Goal: Transaction & Acquisition: Download file/media

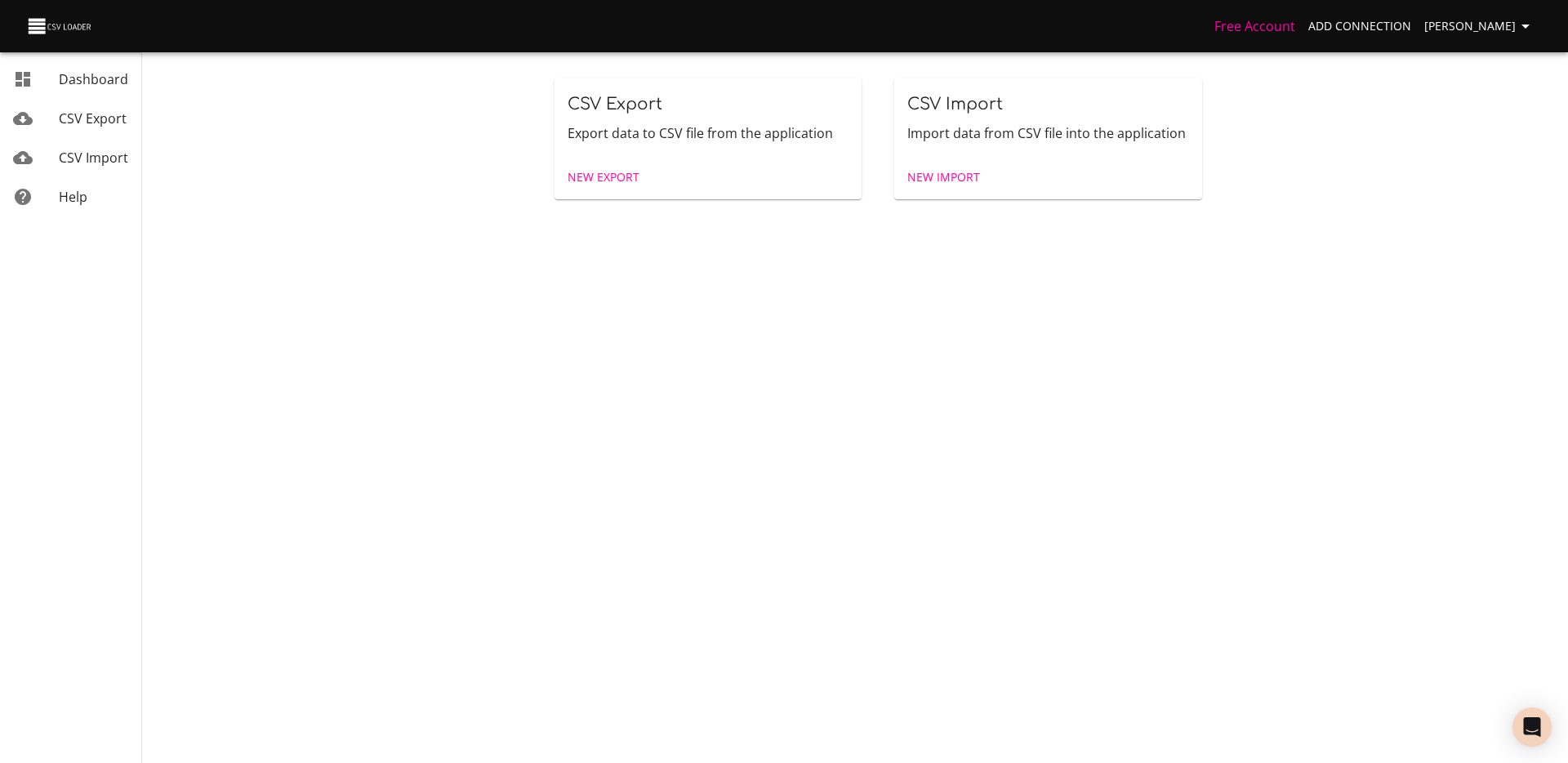
click at [97, 116] on span "CSV Export" at bounding box center [92, 119] width 68 height 18
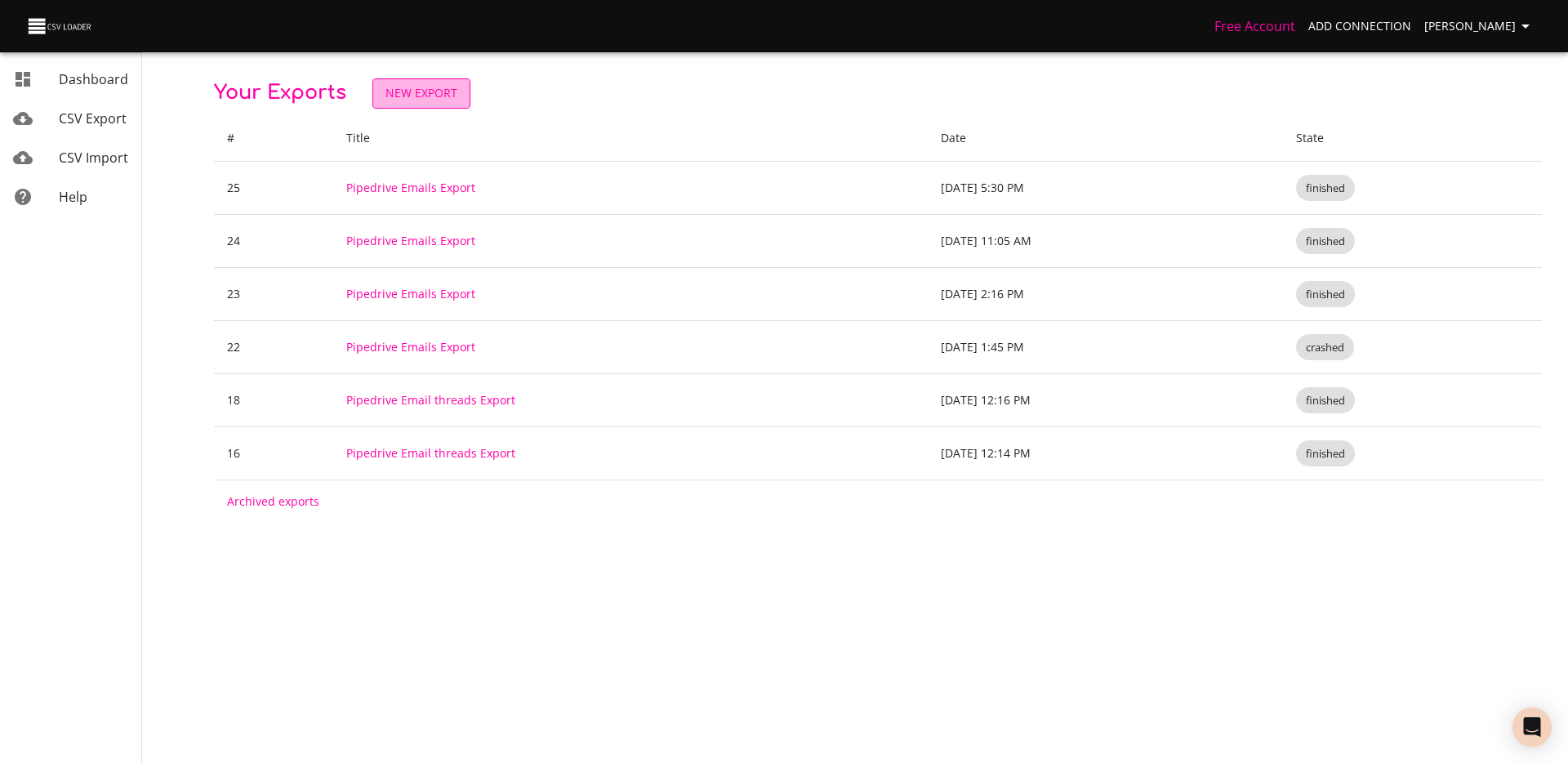
click at [455, 93] on span "New Export" at bounding box center [421, 93] width 71 height 21
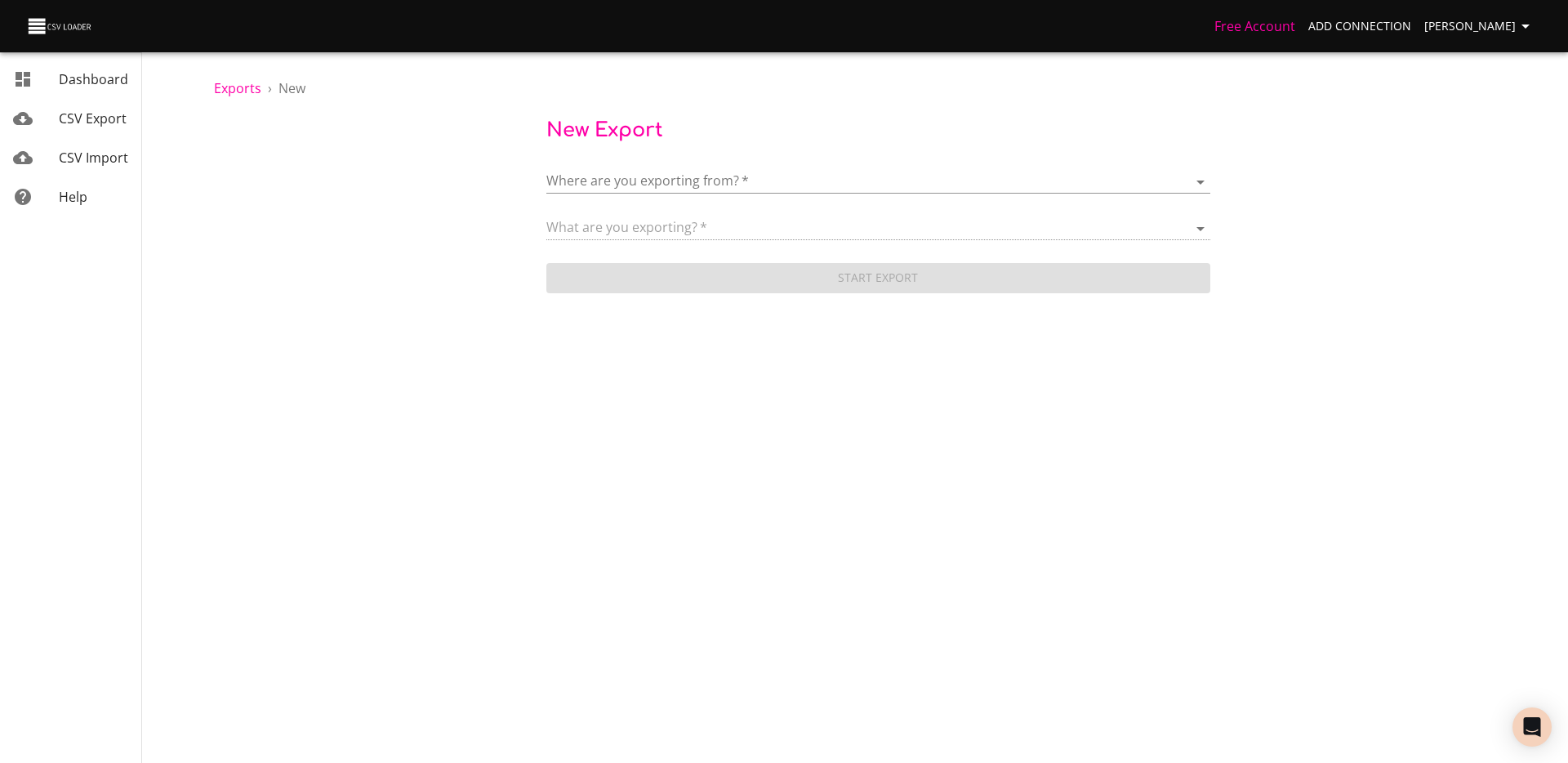
click at [698, 179] on body "Free Account Add Connection [PERSON_NAME] Dashboard CSV Export CSV Import Help …" at bounding box center [784, 381] width 1568 height 763
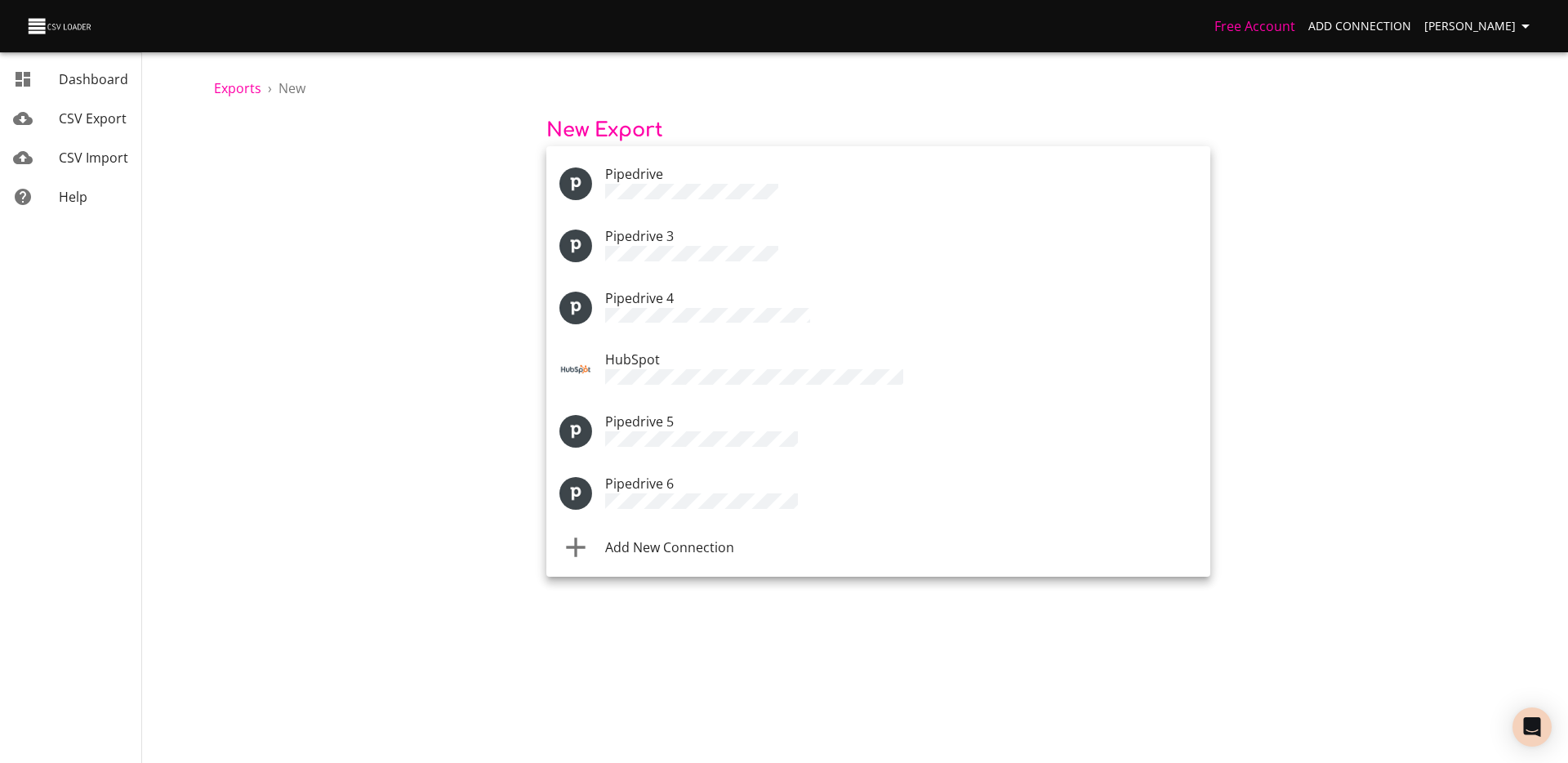
click at [460, 383] on div at bounding box center [784, 381] width 1568 height 763
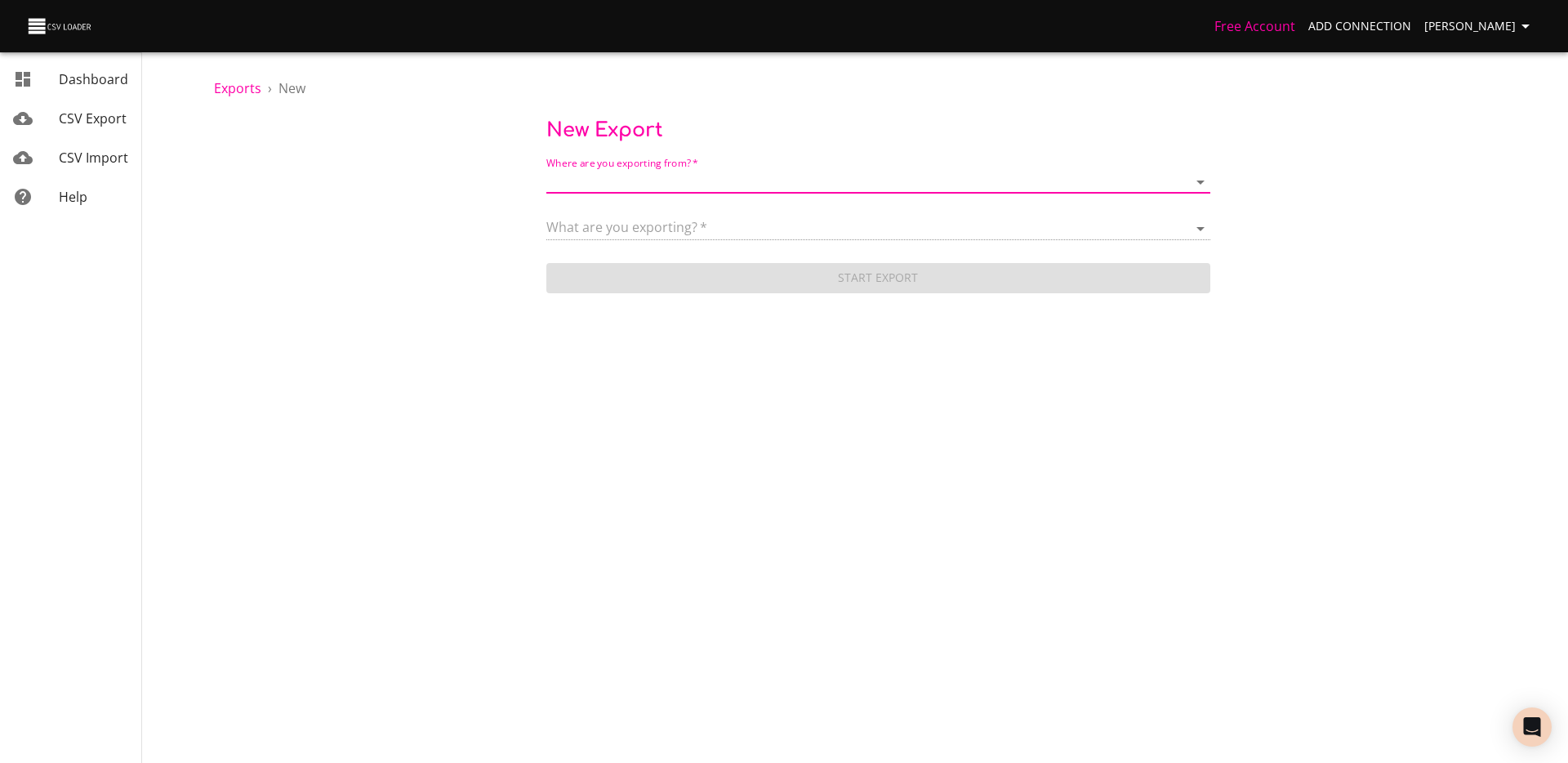
click at [744, 179] on body "Free Account Add Connection [PERSON_NAME] Dashboard CSV Export CSV Import Help …" at bounding box center [784, 381] width 1568 height 763
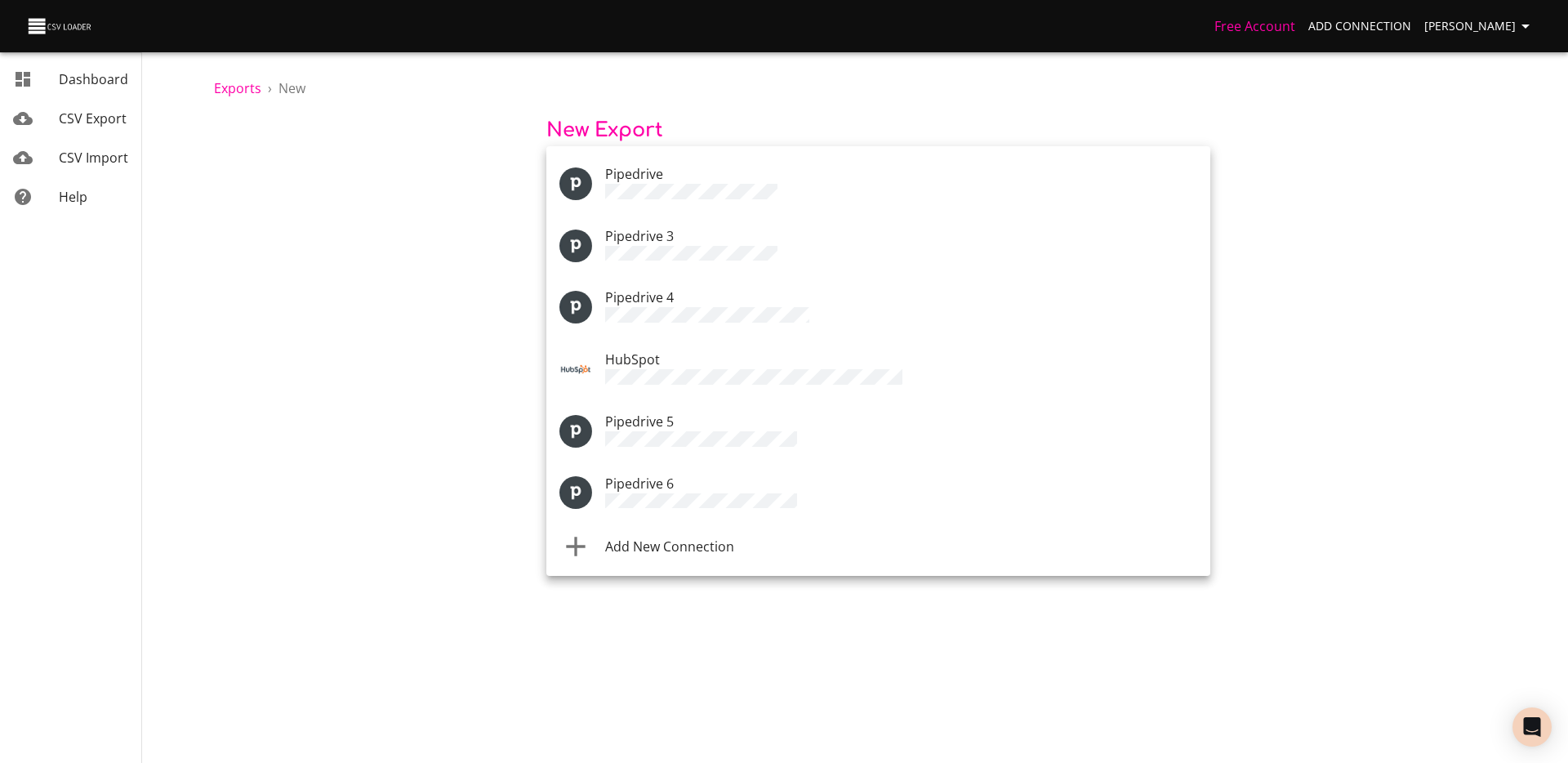
click at [667, 539] on li "Add New Connection" at bounding box center [879, 547] width 664 height 46
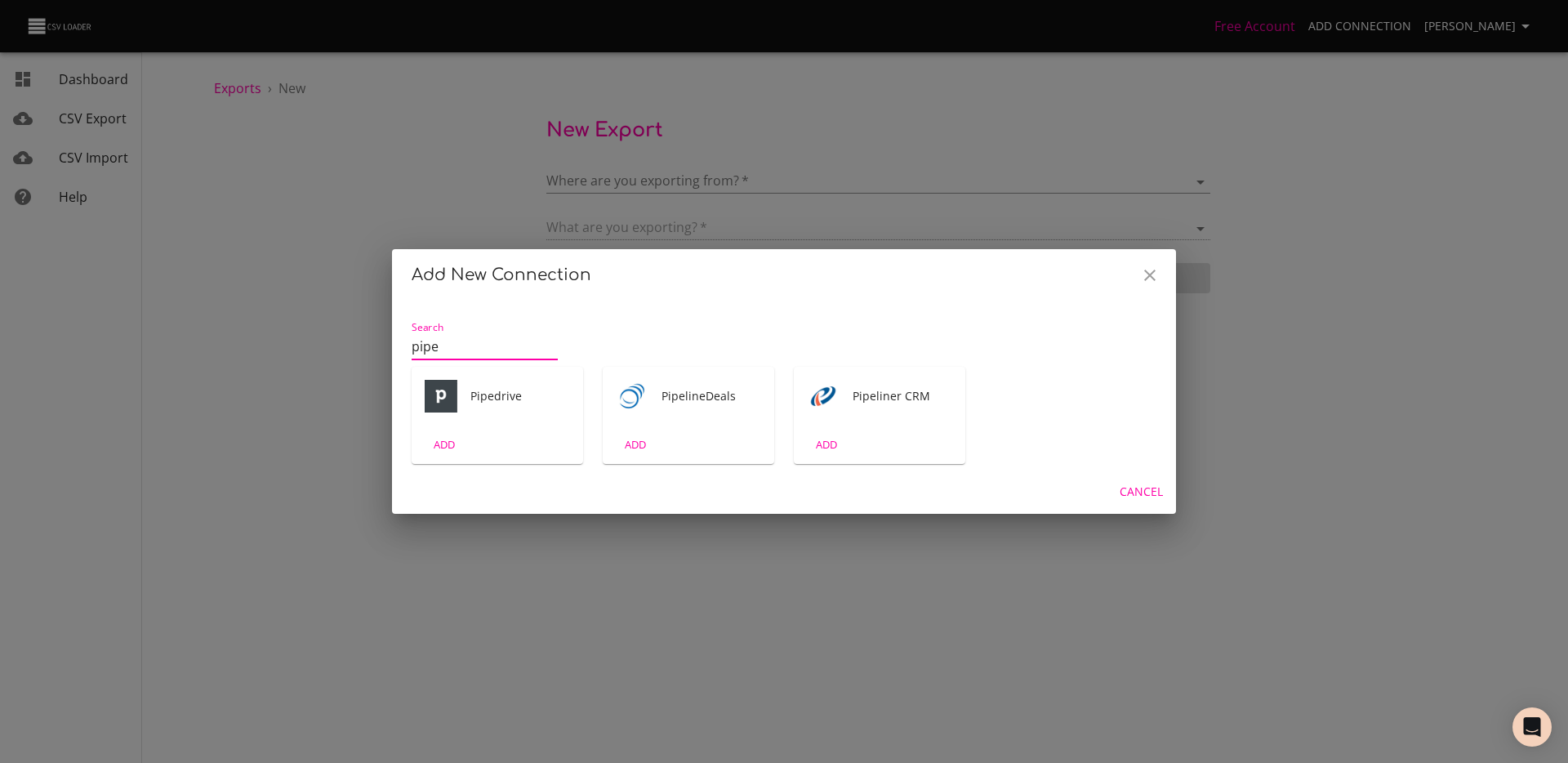
type input "pipe"
click at [465, 419] on div "Pipedrive" at bounding box center [498, 396] width 172 height 59
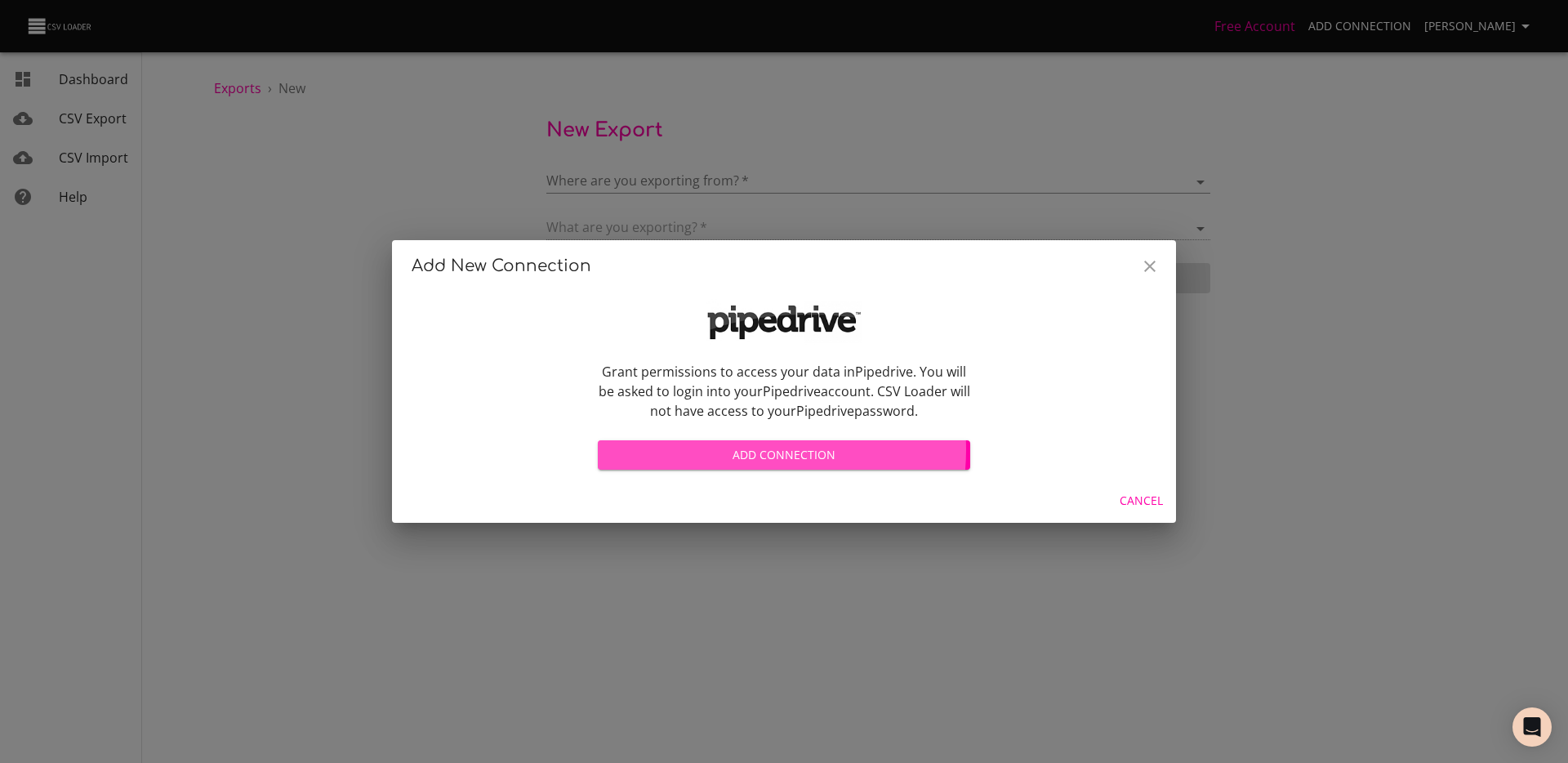
click at [729, 449] on span "Add Connection" at bounding box center [784, 455] width 347 height 21
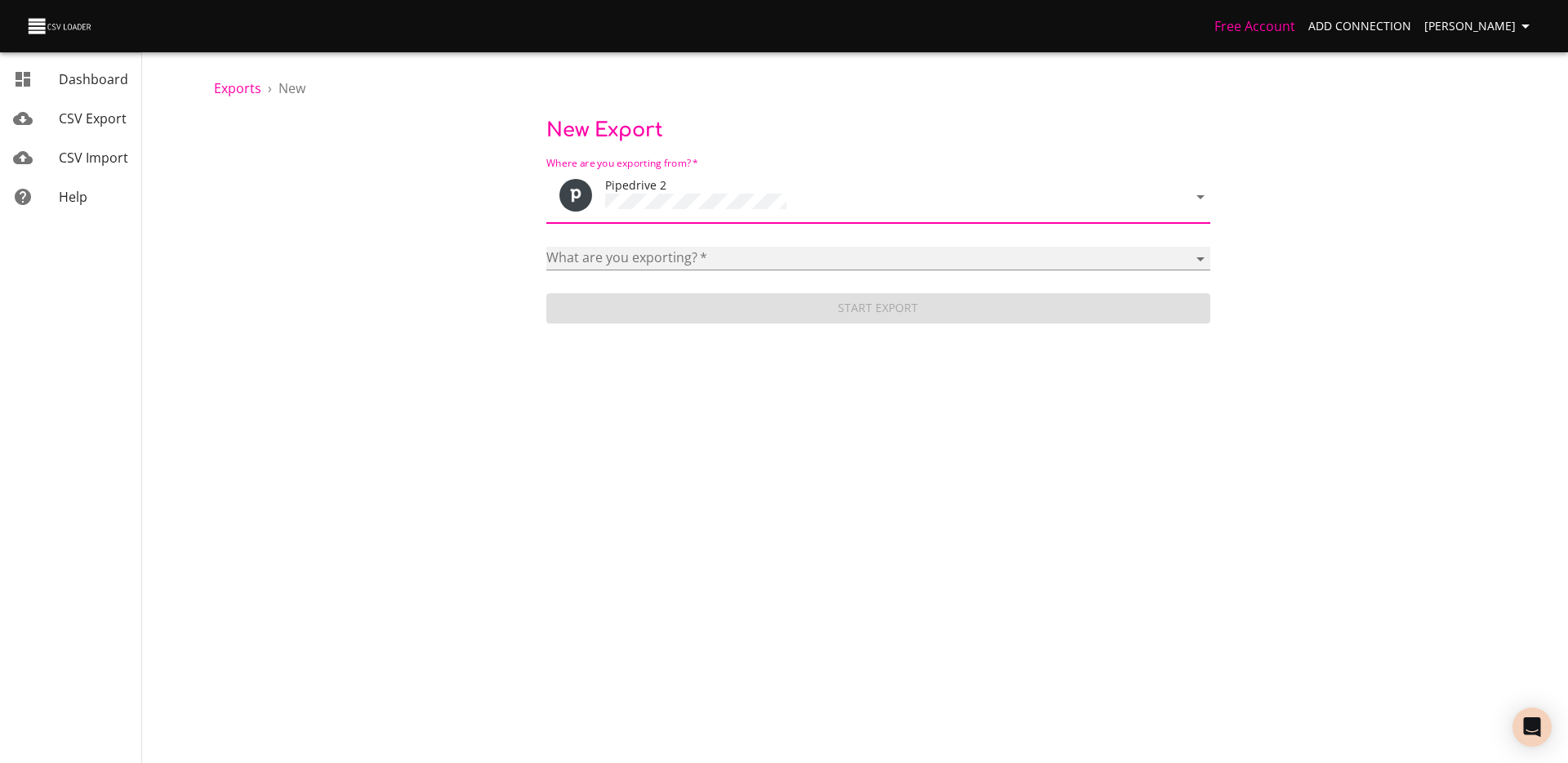
click at [726, 248] on select "Activities Activity Types Deal Products Deals Email Threads Emails Notes Organi…" at bounding box center [879, 259] width 664 height 24
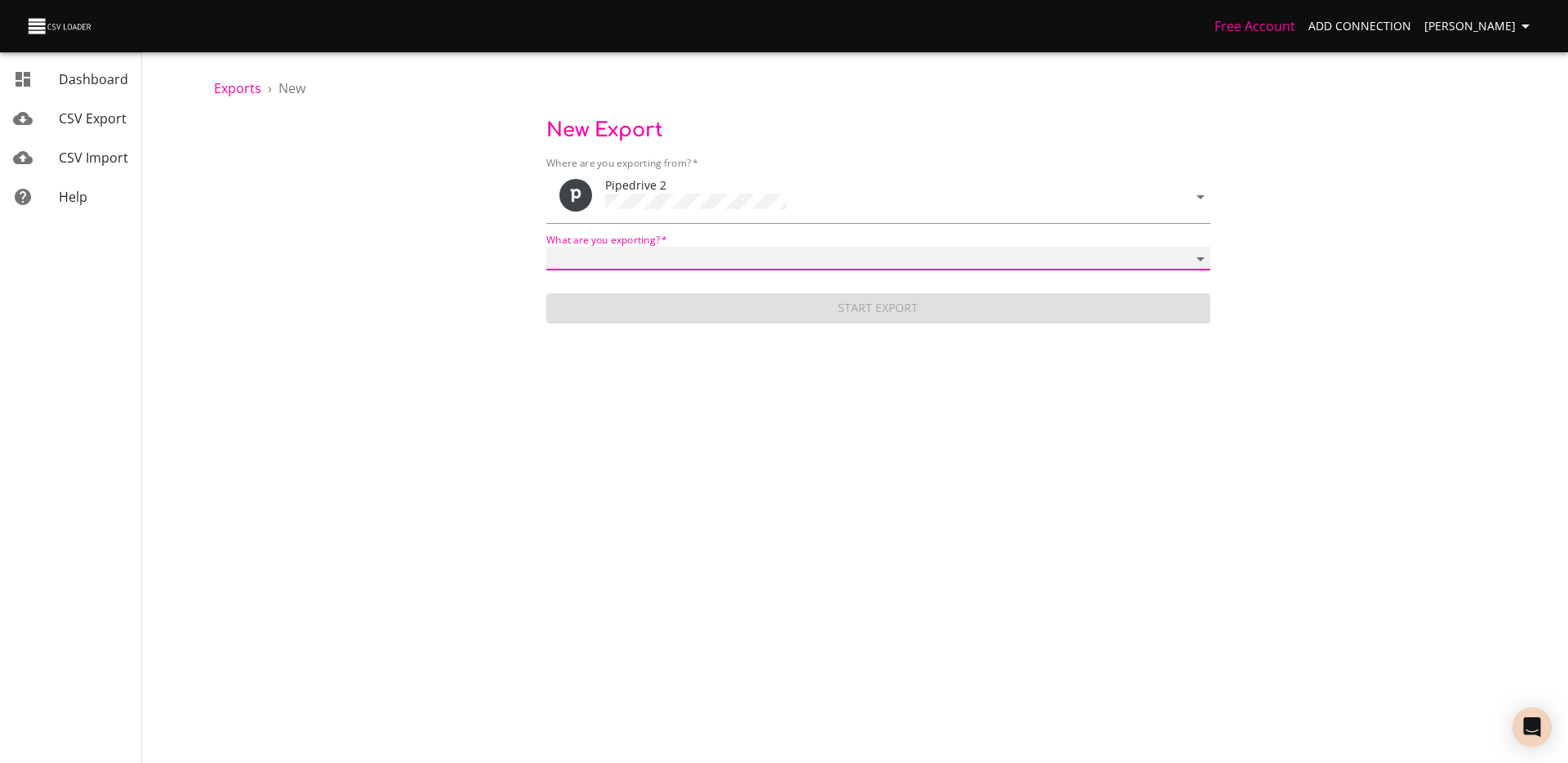
select select "mail_messages"
click at [546, 247] on select "Activities Activity Types Deal Products Deals Email Threads Emails Notes Organi…" at bounding box center [879, 259] width 664 height 24
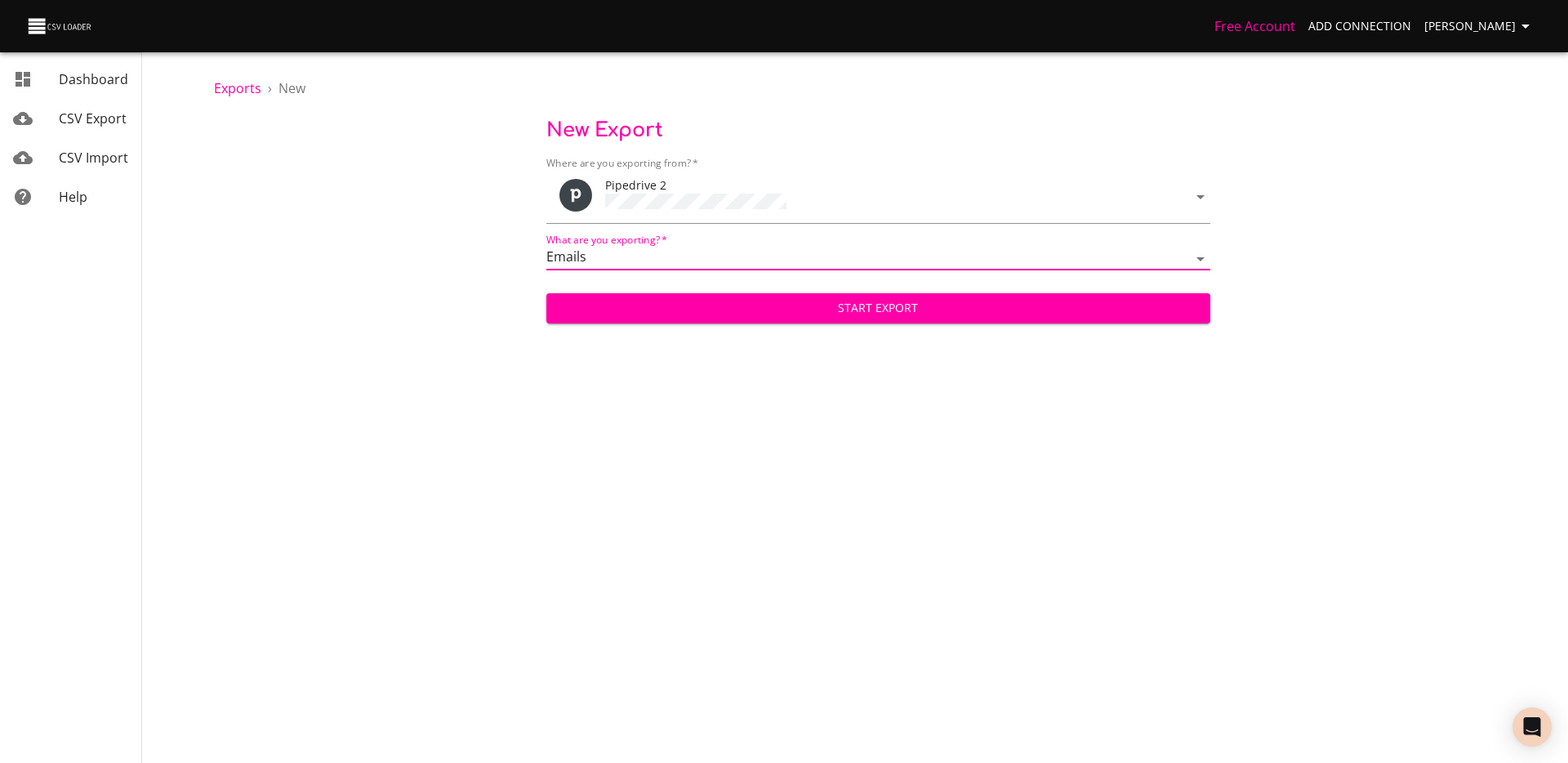
click at [699, 315] on button "Start Export" at bounding box center [879, 308] width 664 height 30
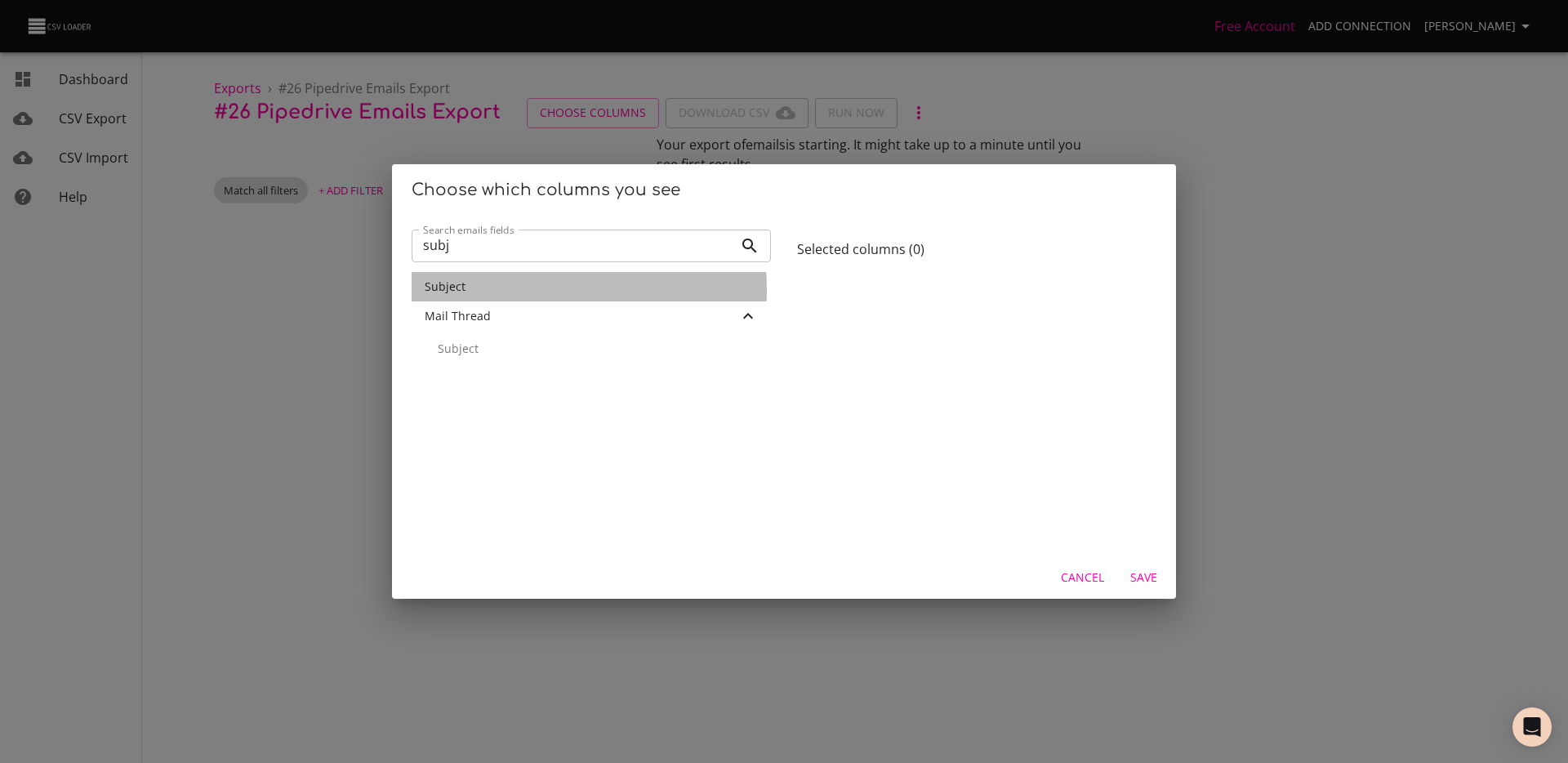
click at [493, 291] on div "Subject" at bounding box center [591, 287] width 333 height 16
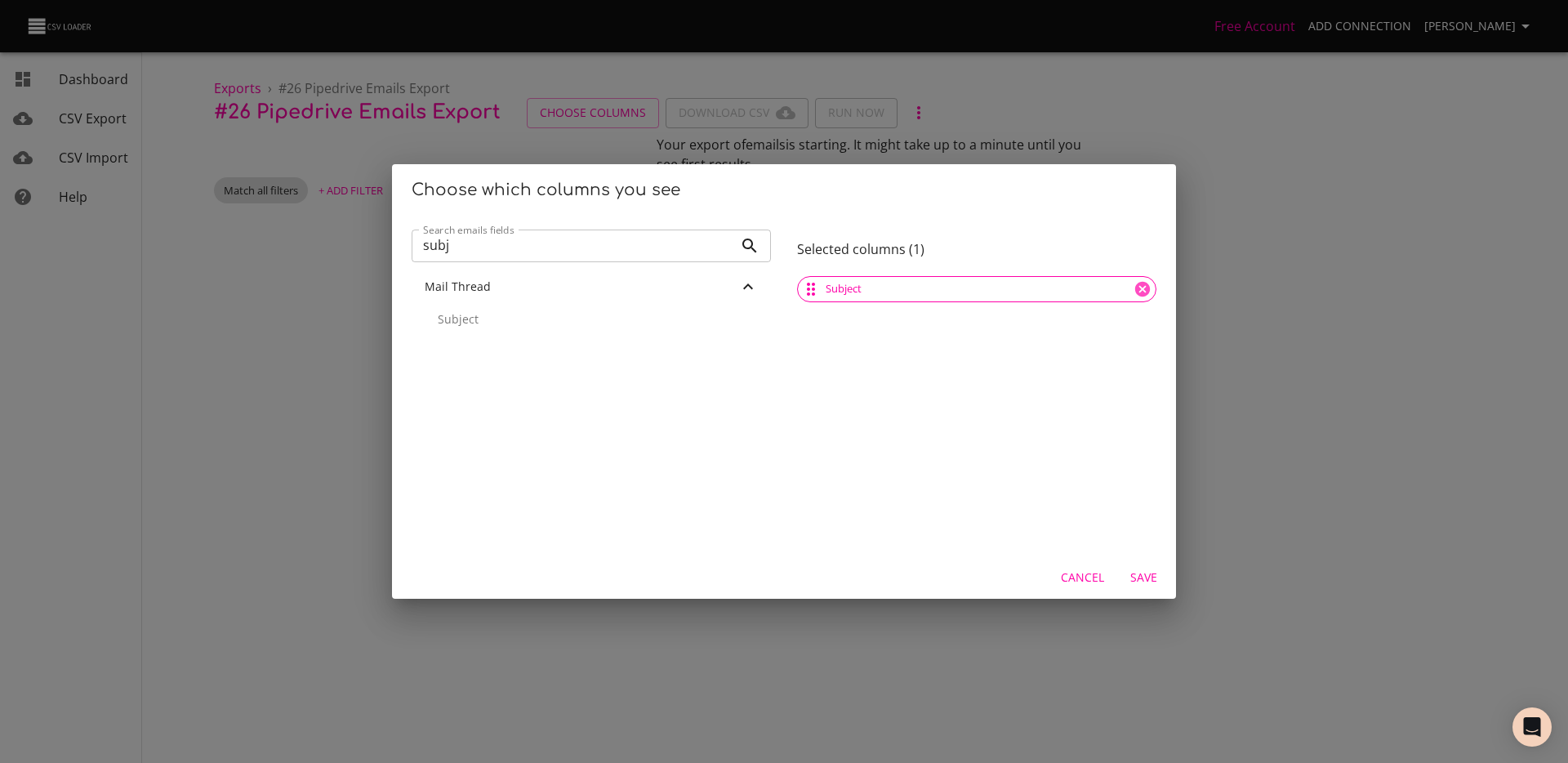
click at [486, 258] on input "subj" at bounding box center [573, 246] width 322 height 33
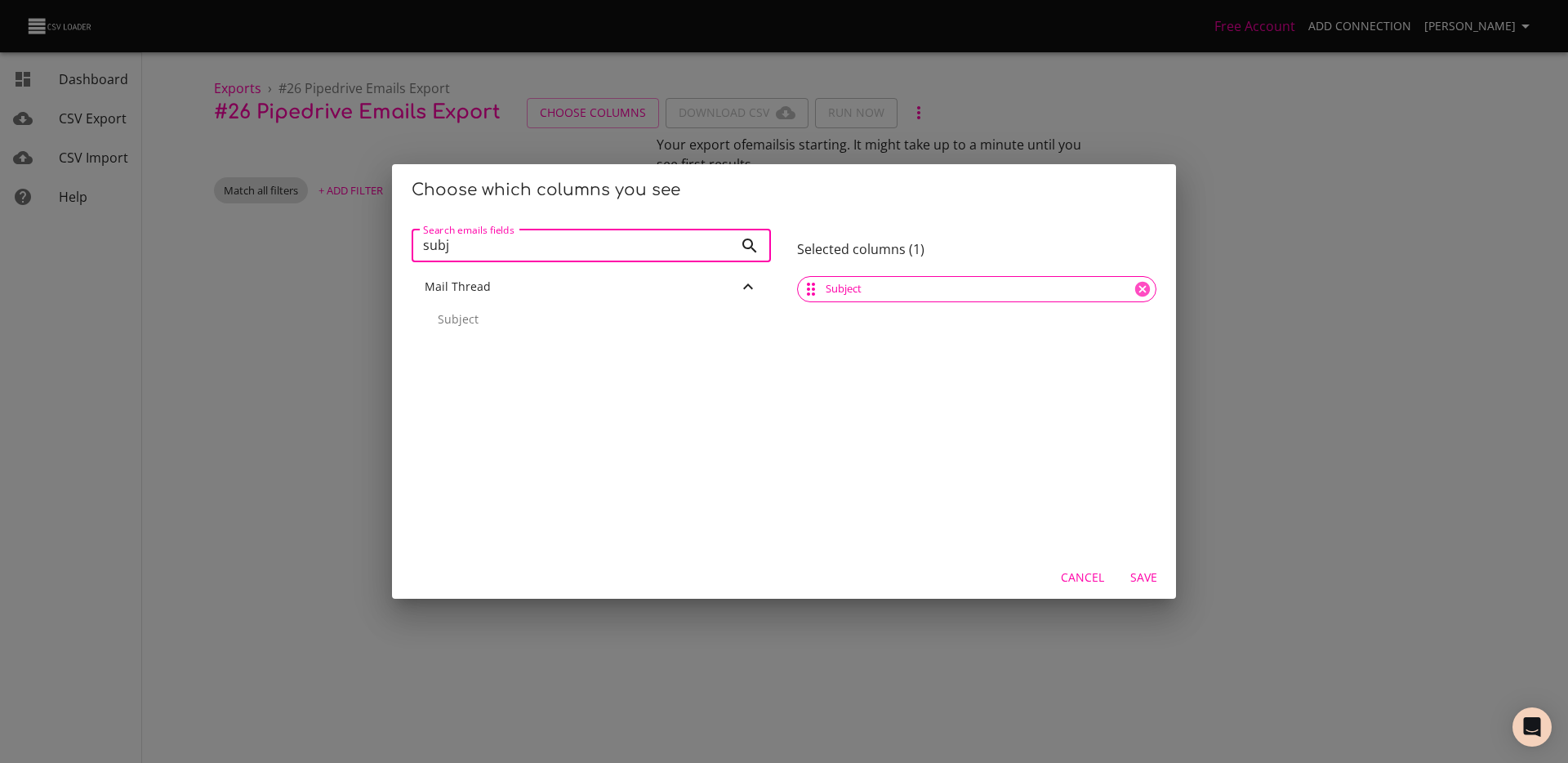
click at [486, 258] on input "subj" at bounding box center [573, 246] width 322 height 33
click at [487, 298] on div "Body" at bounding box center [591, 287] width 359 height 29
click at [484, 248] on input "body" at bounding box center [573, 246] width 322 height 33
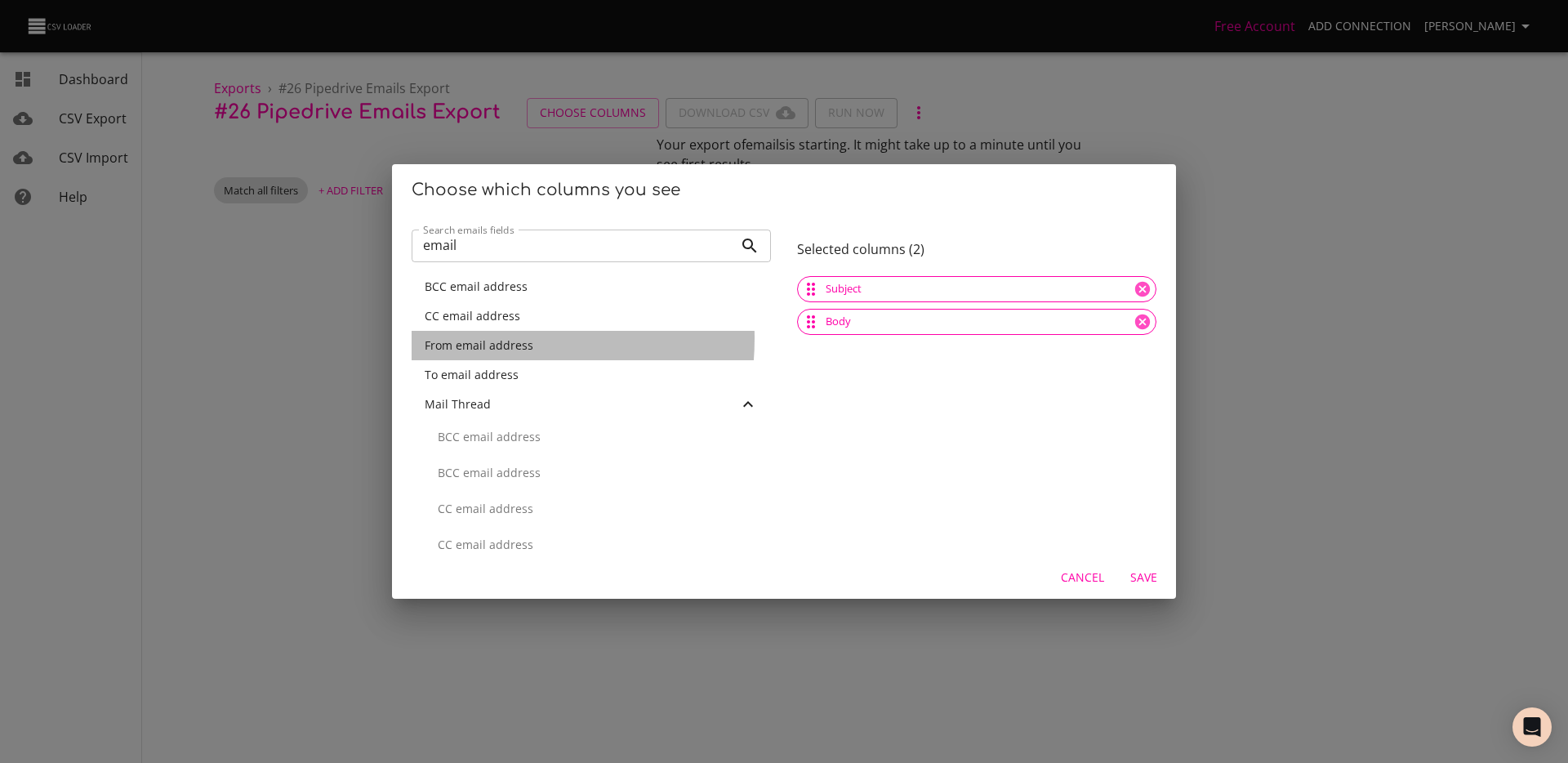
click at [476, 339] on span "From email address" at bounding box center [479, 345] width 109 height 15
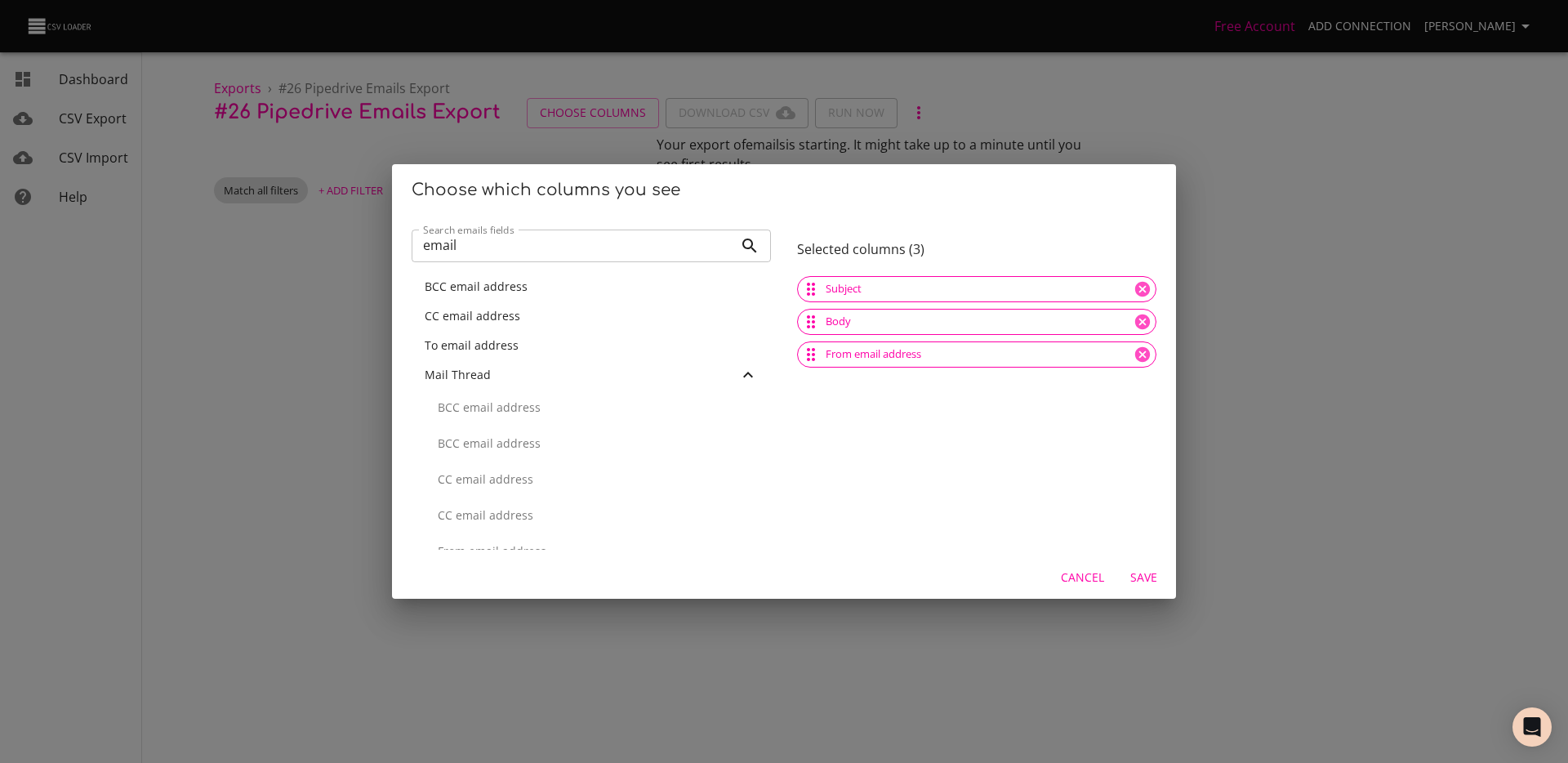
click at [480, 340] on span "To email address" at bounding box center [471, 345] width 94 height 15
click at [504, 318] on span "CC email address" at bounding box center [472, 315] width 96 height 15
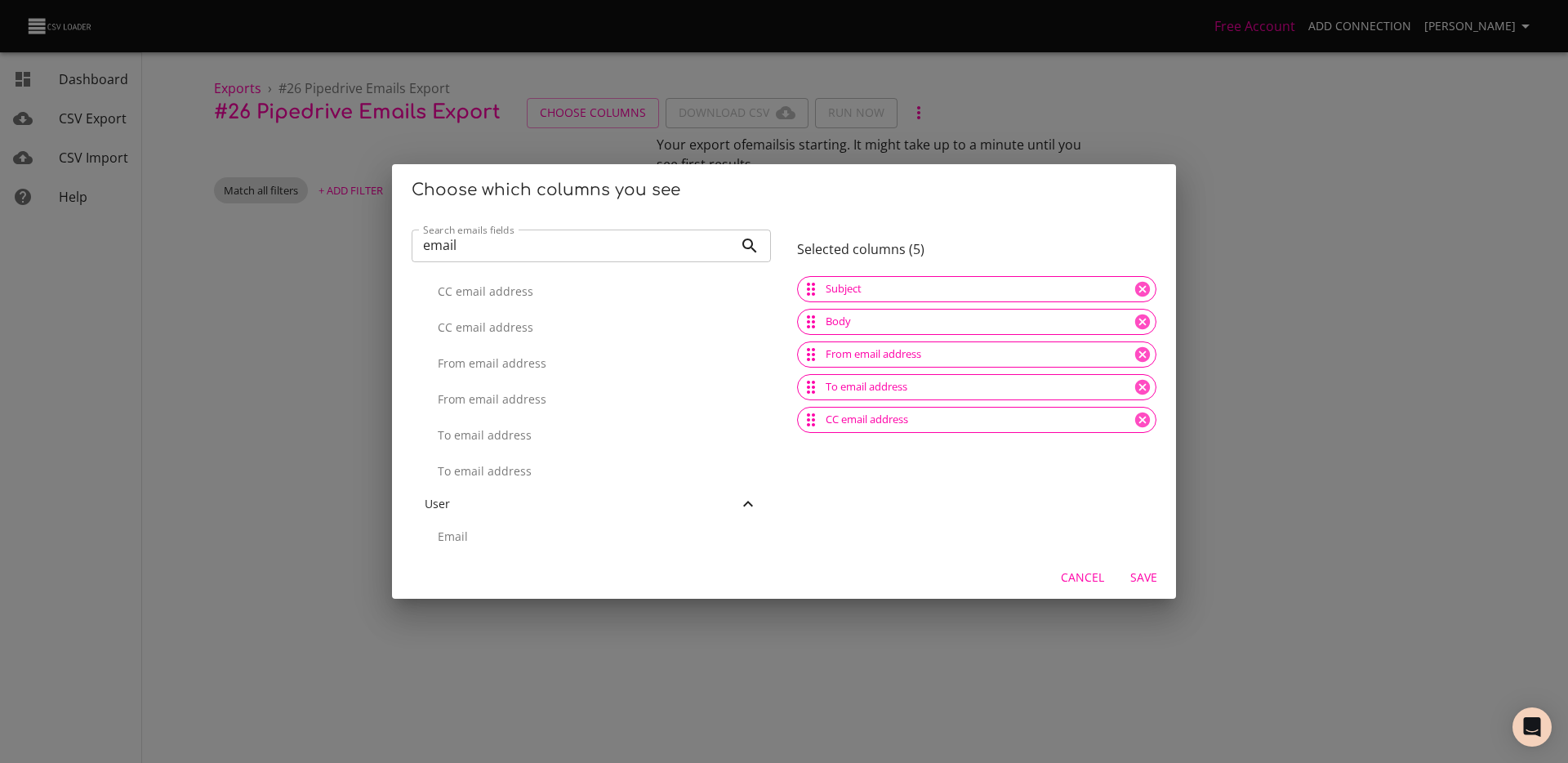
scroll to position [140, 0]
click at [487, 250] on input "email" at bounding box center [573, 246] width 322 height 33
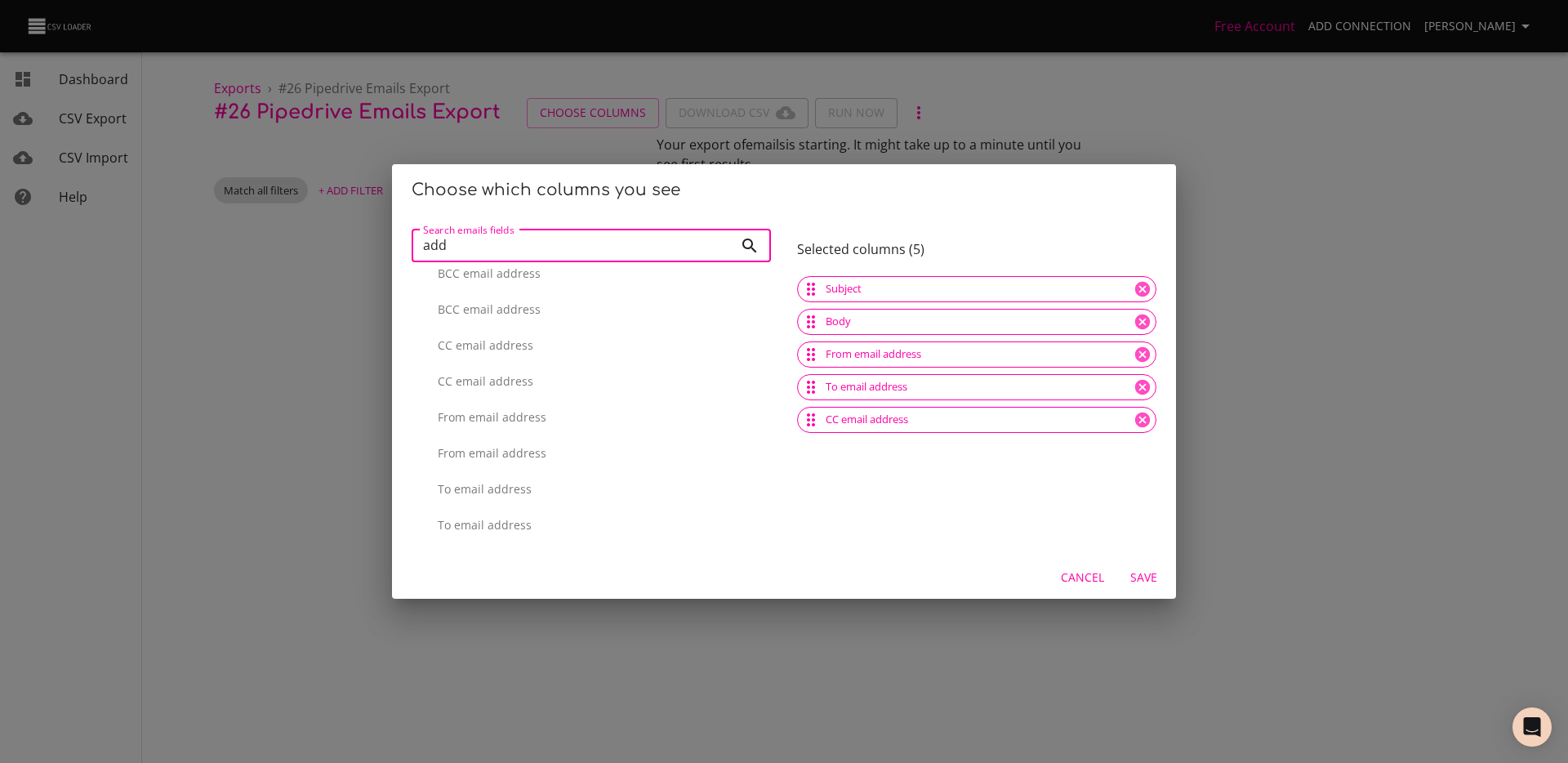
scroll to position [0, 0]
click at [493, 286] on div "Add time" at bounding box center [591, 287] width 333 height 16
click at [491, 247] on input "add" at bounding box center [573, 246] width 322 height 33
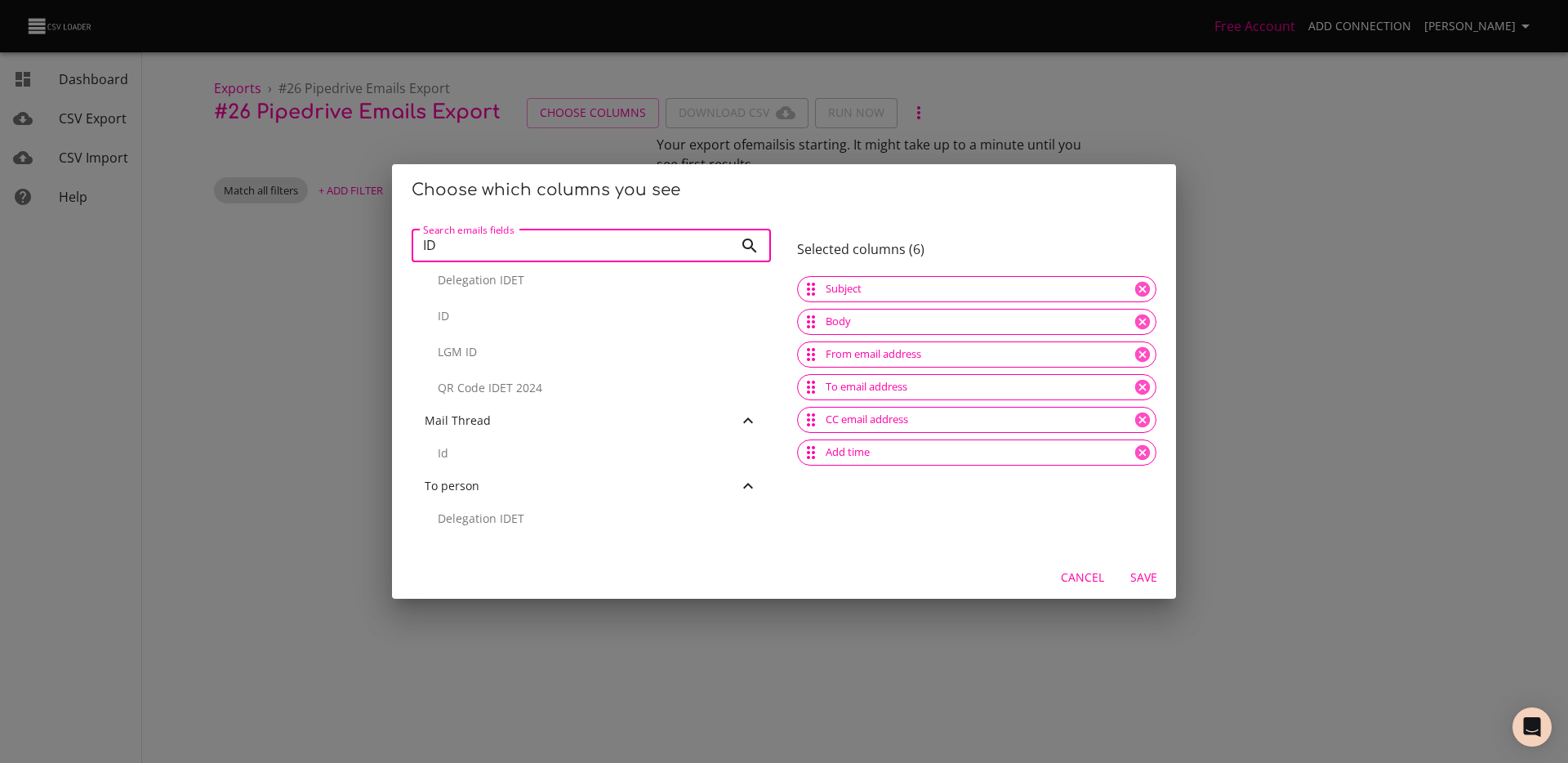
click at [505, 318] on p "ID" at bounding box center [598, 316] width 320 height 16
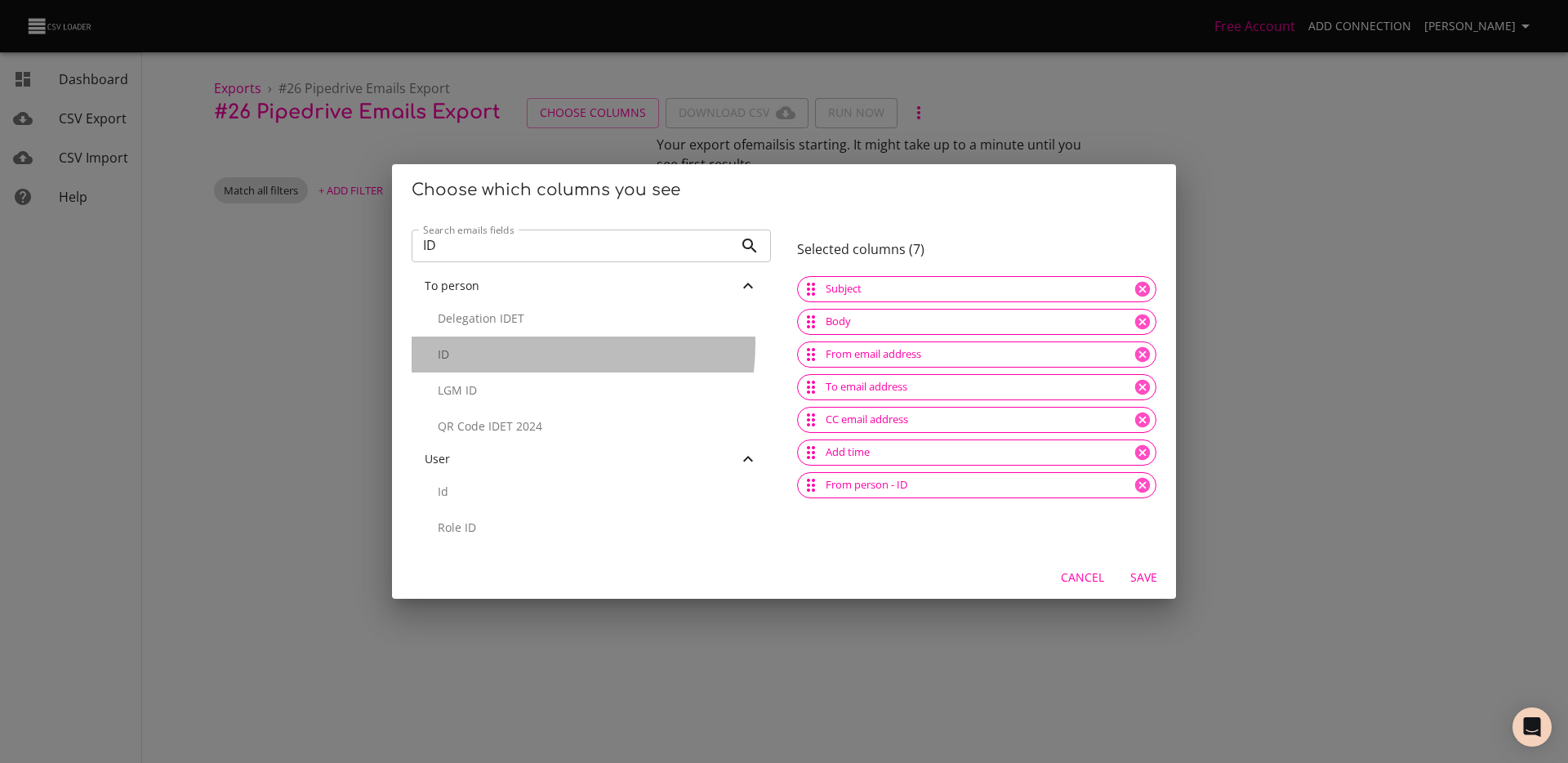
click at [509, 343] on div "ID" at bounding box center [591, 355] width 359 height 36
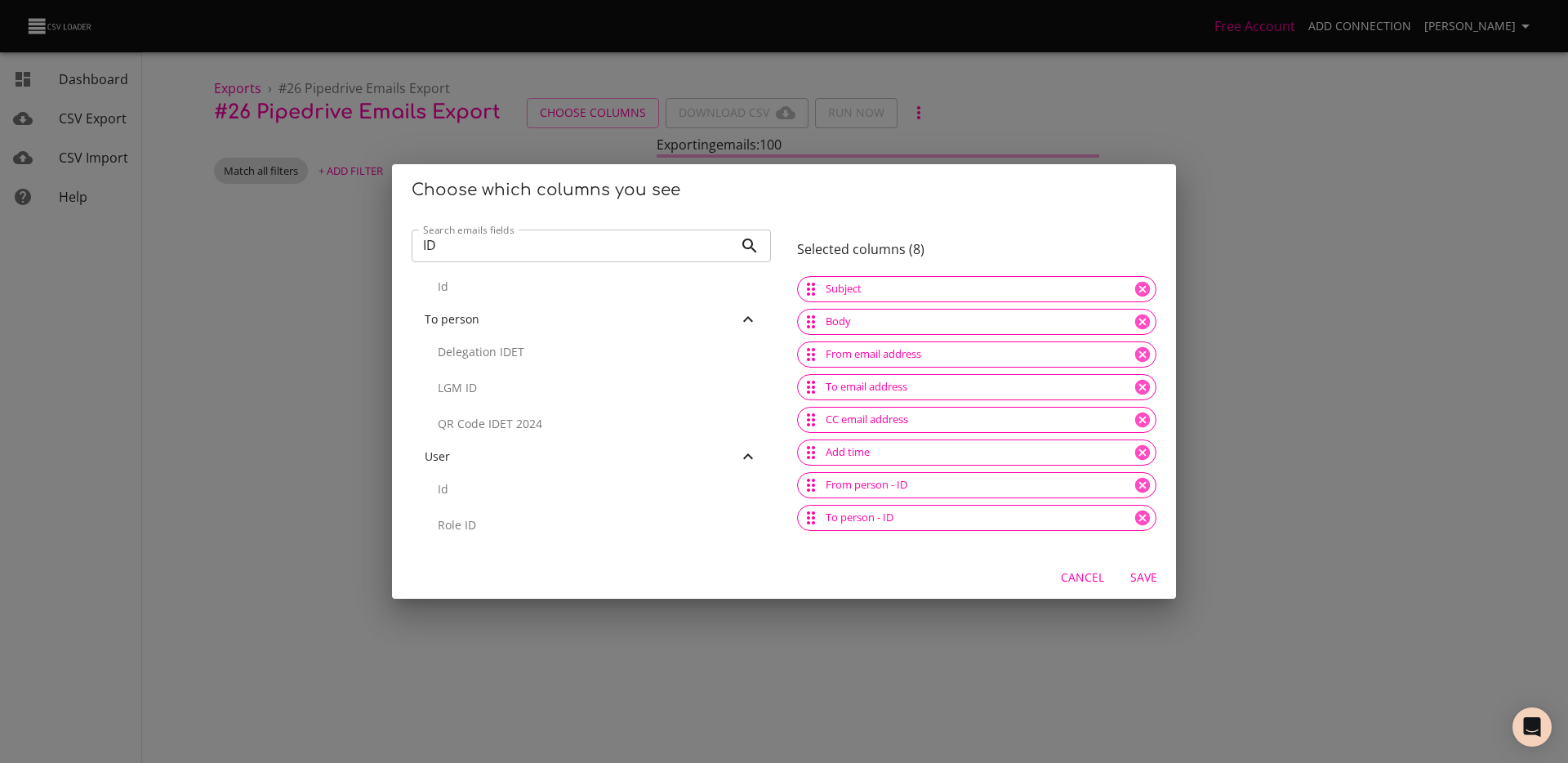
click at [502, 233] on input "ID" at bounding box center [573, 246] width 322 height 33
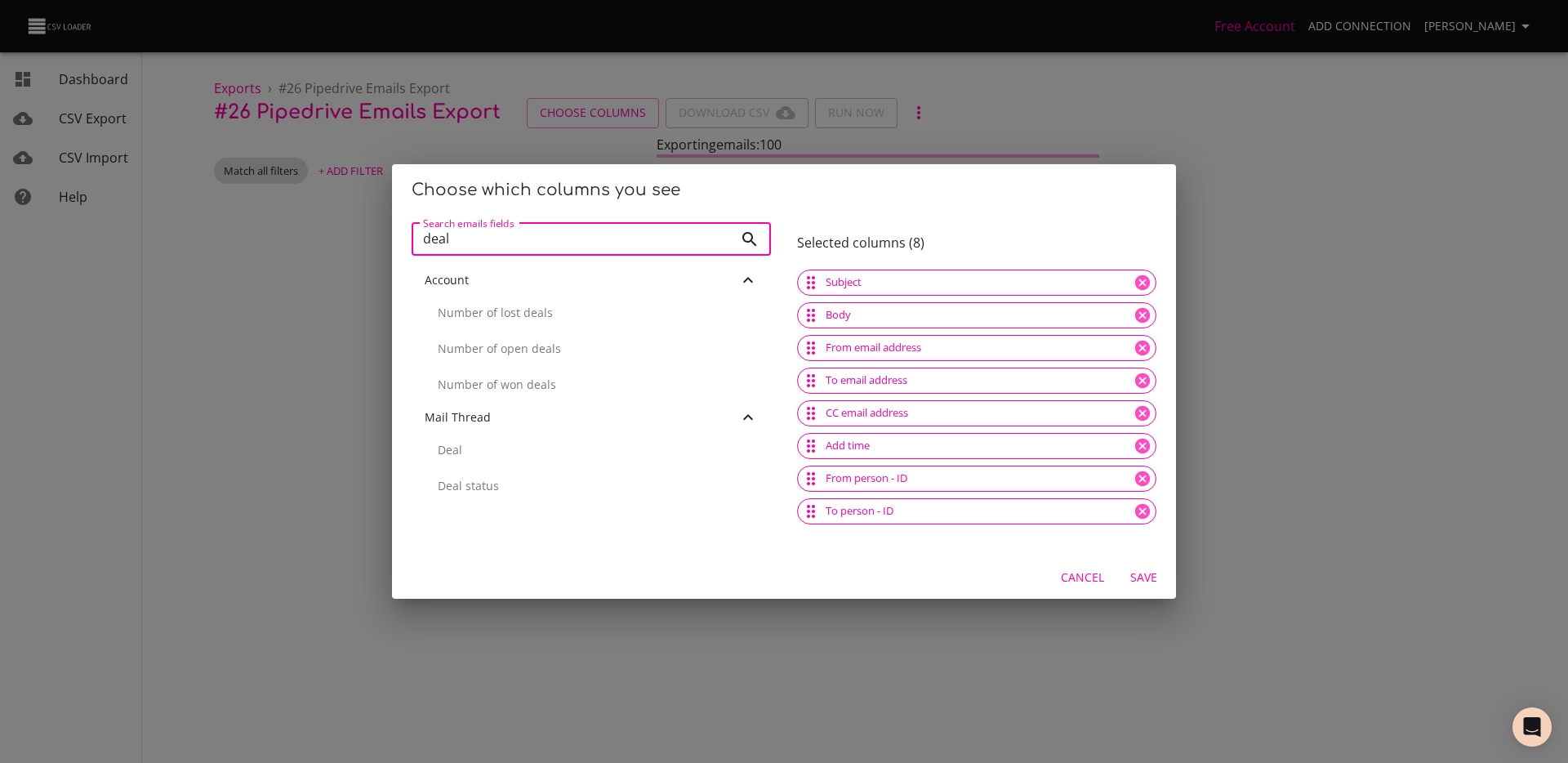
scroll to position [0, 0]
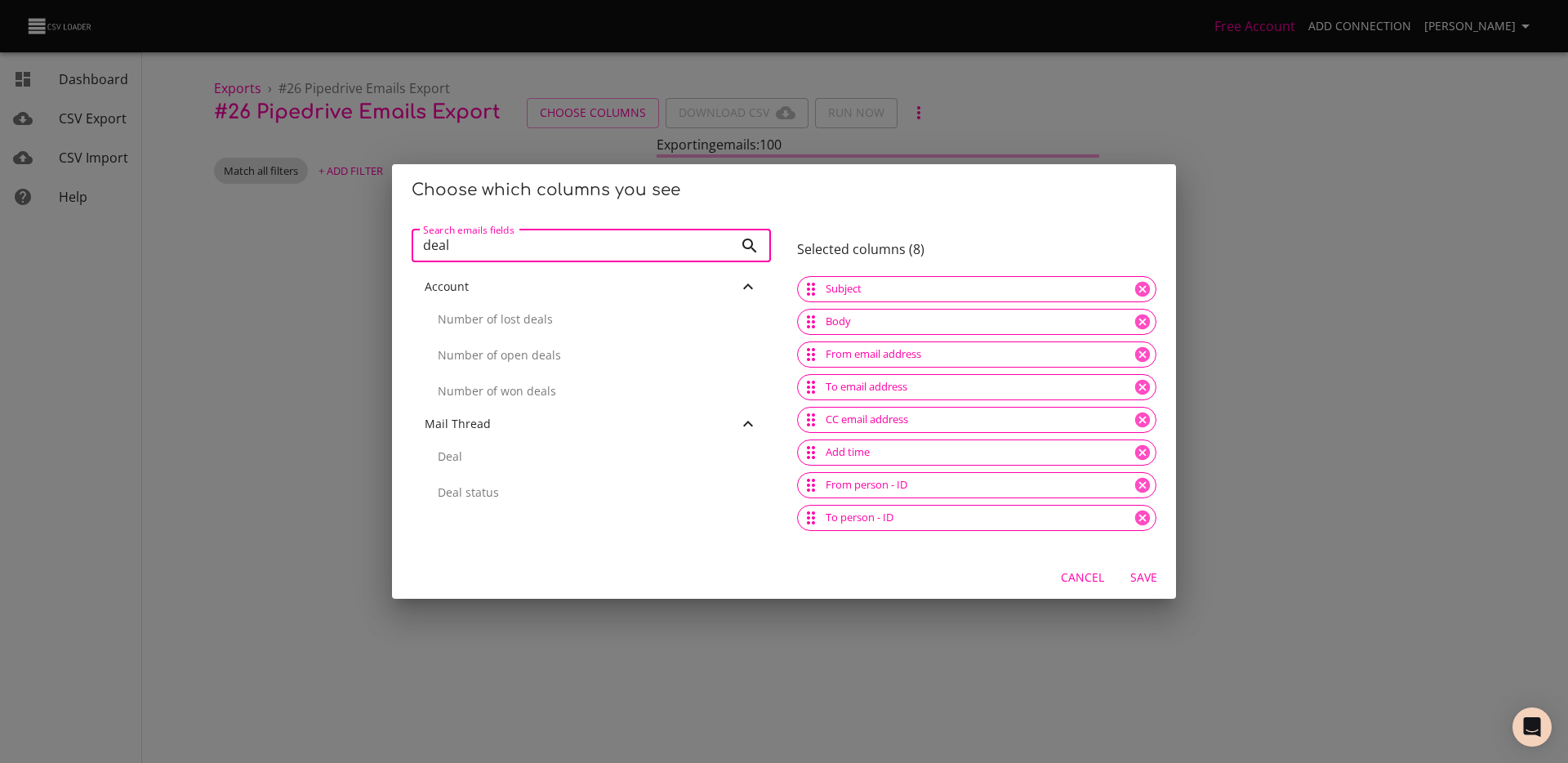
type input "deal"
click at [445, 453] on p "Deal" at bounding box center [598, 457] width 320 height 16
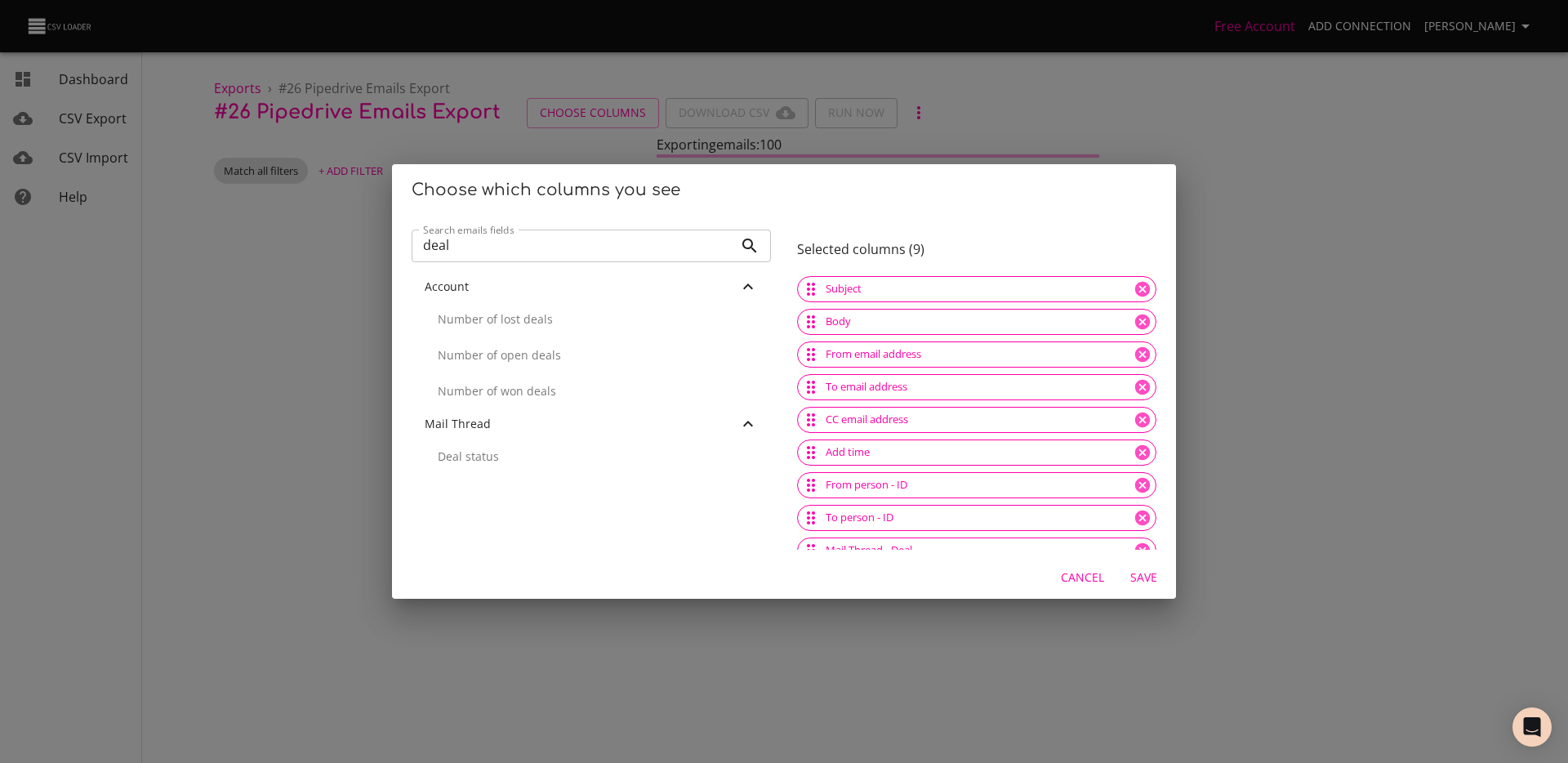
scroll to position [17, 0]
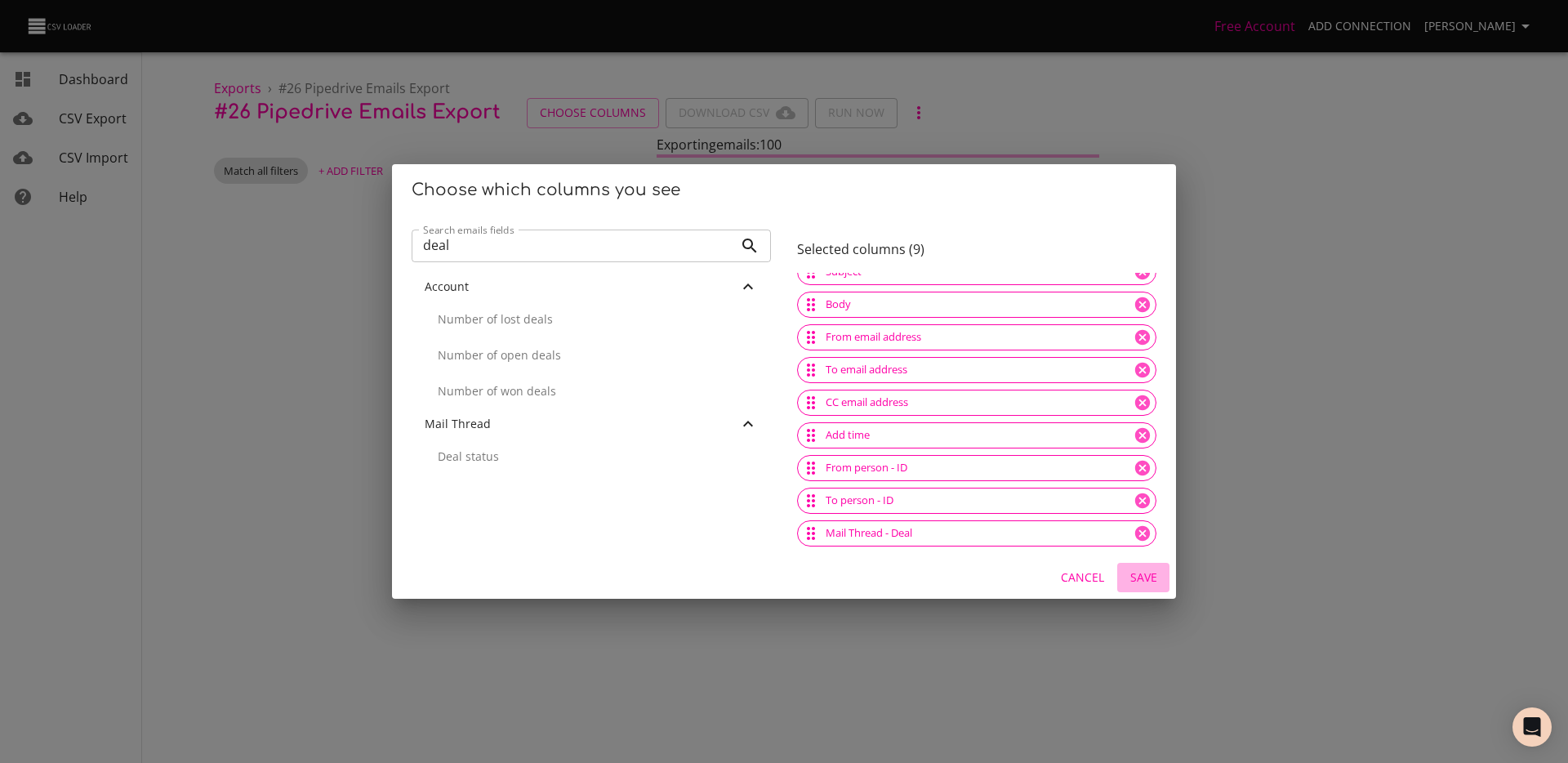
click at [1140, 577] on span "Save" at bounding box center [1143, 577] width 39 height 21
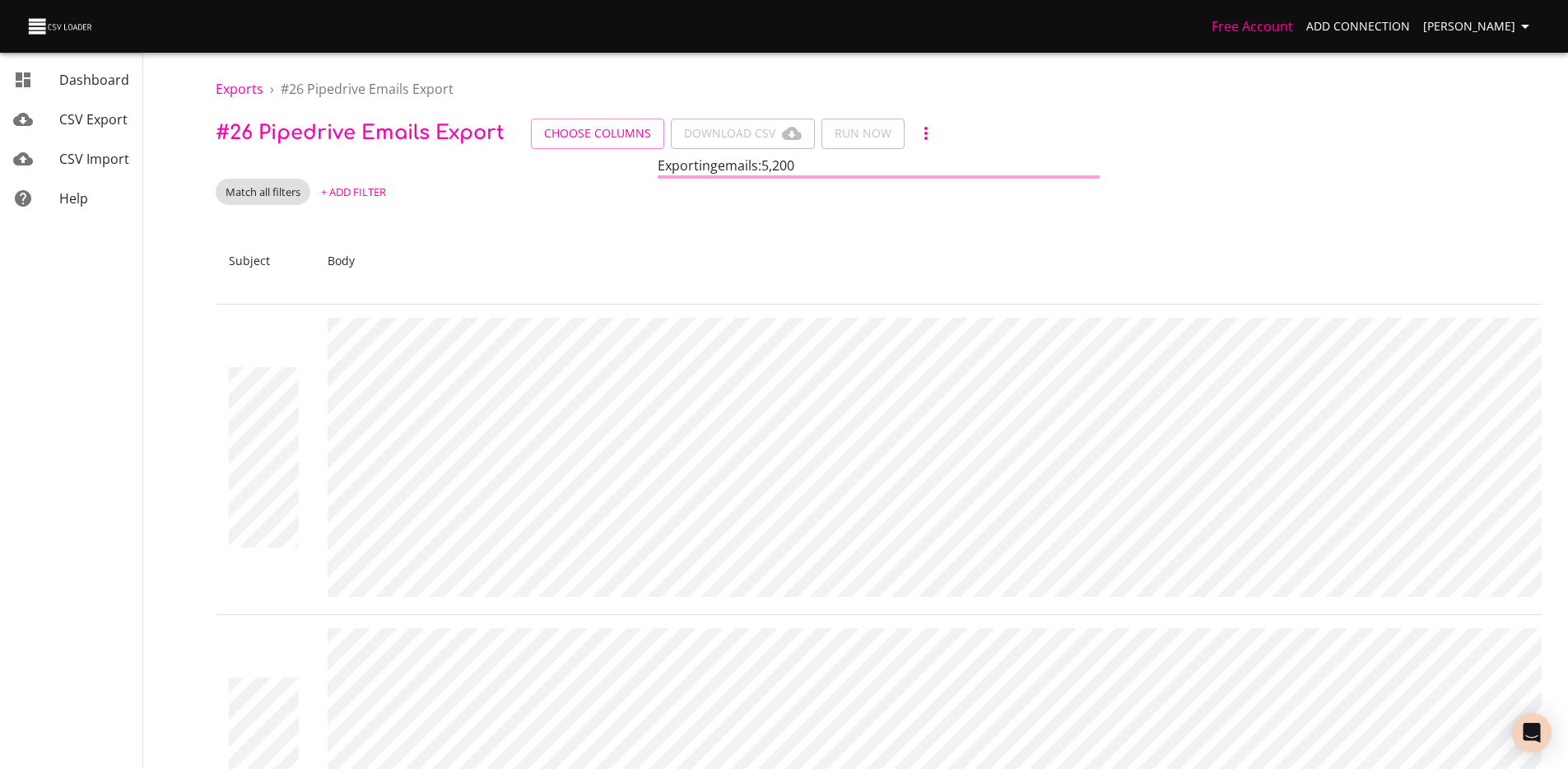
click at [376, 189] on span "+ Add Filter" at bounding box center [353, 192] width 65 height 19
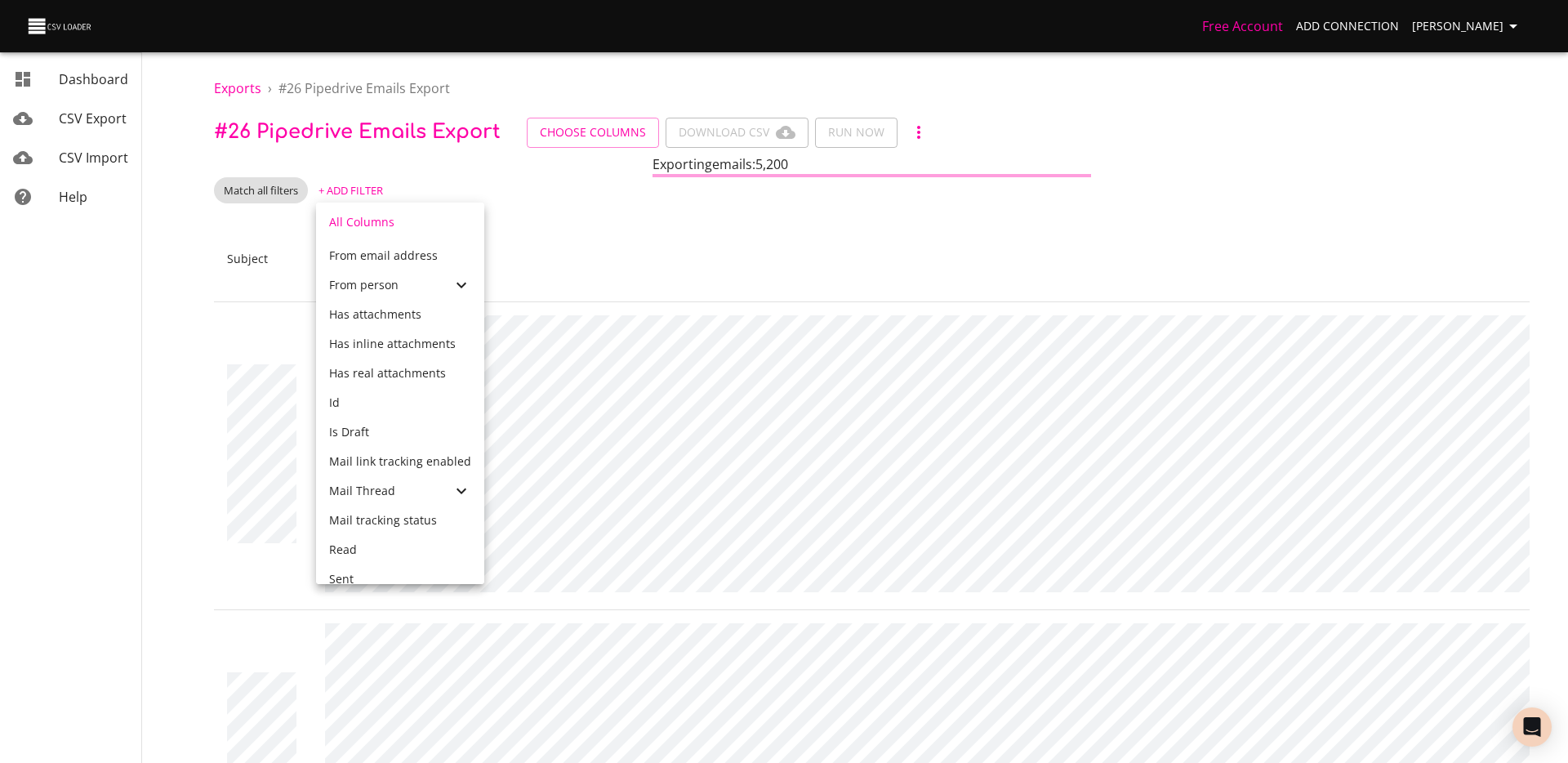
scroll to position [491, 0]
click at [548, 261] on div at bounding box center [784, 381] width 1568 height 763
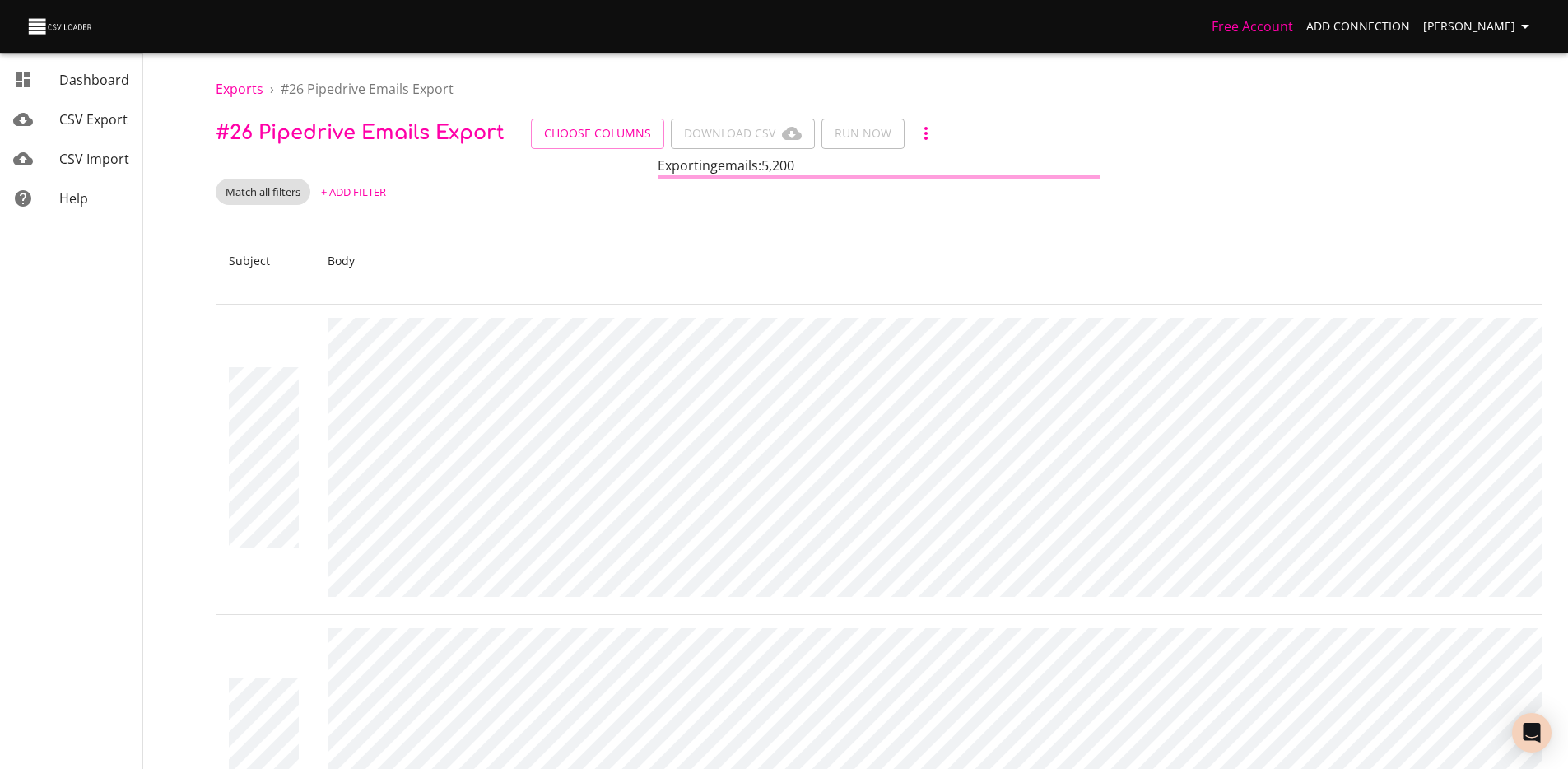
click at [379, 187] on span "+ Add Filter" at bounding box center [353, 192] width 65 height 19
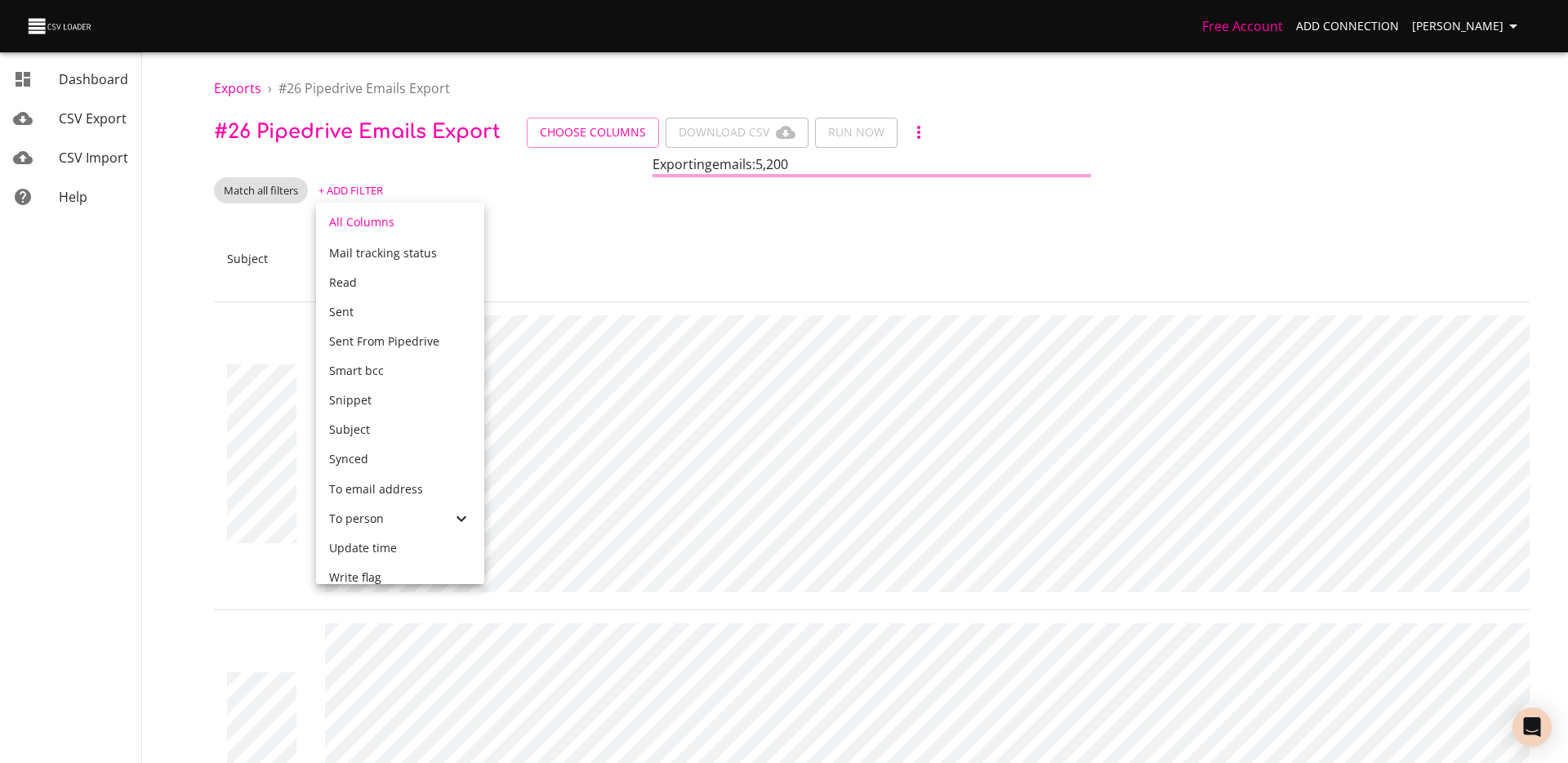
scroll to position [763, 0]
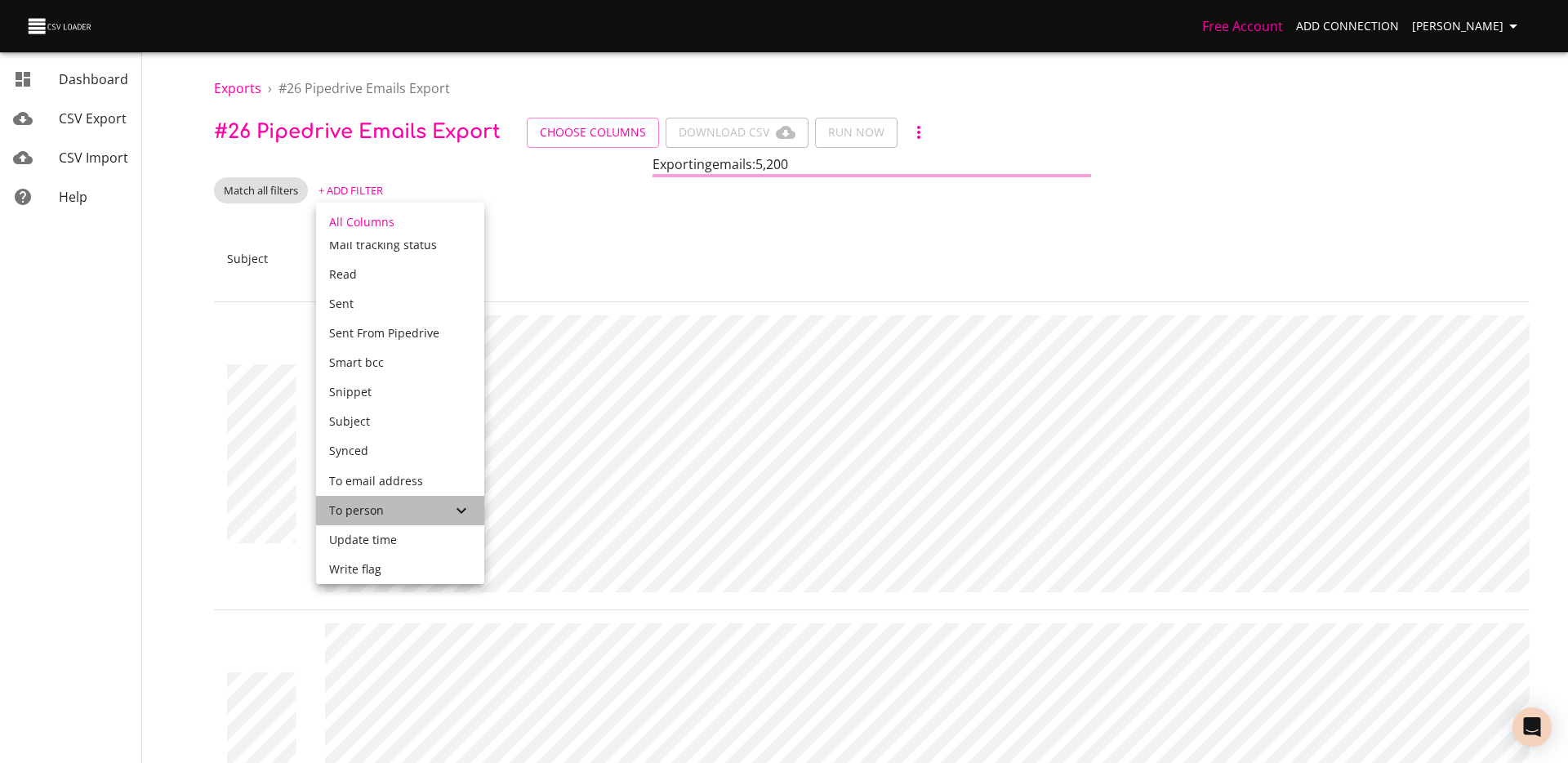
click at [400, 509] on div "To person" at bounding box center [390, 510] width 122 height 16
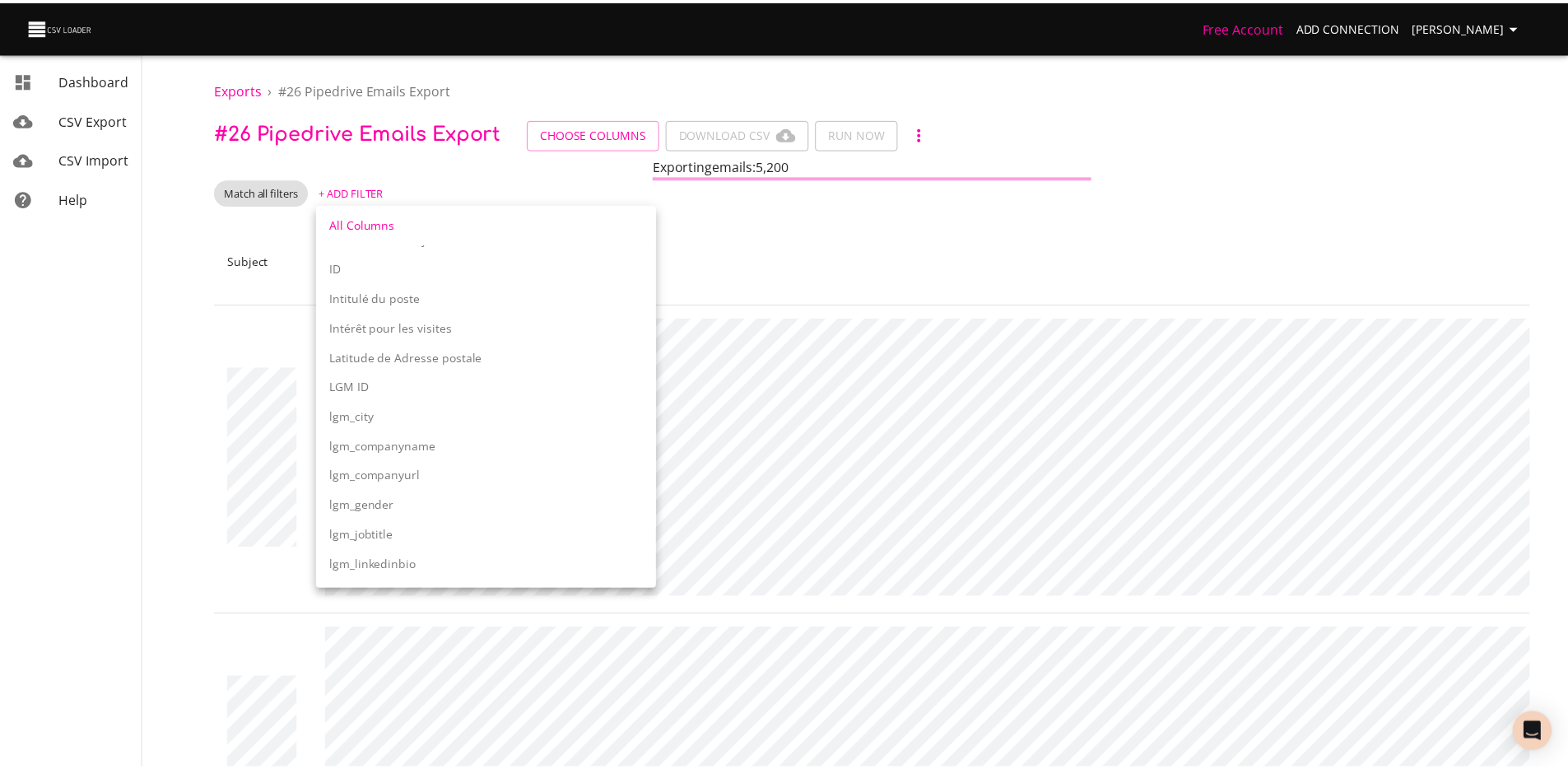
scroll to position [1992, 0]
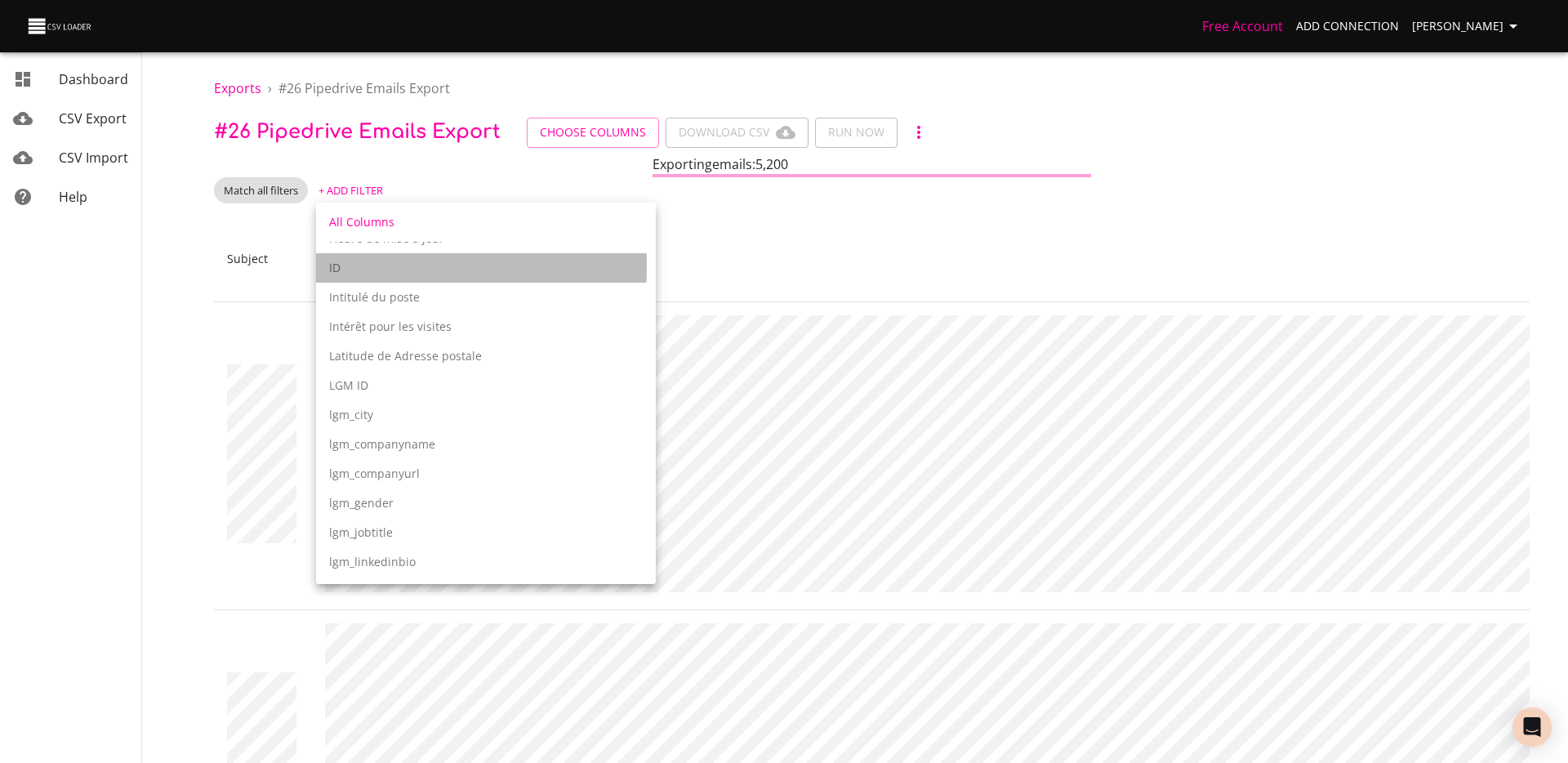
click at [369, 267] on p "ID" at bounding box center [486, 268] width 314 height 16
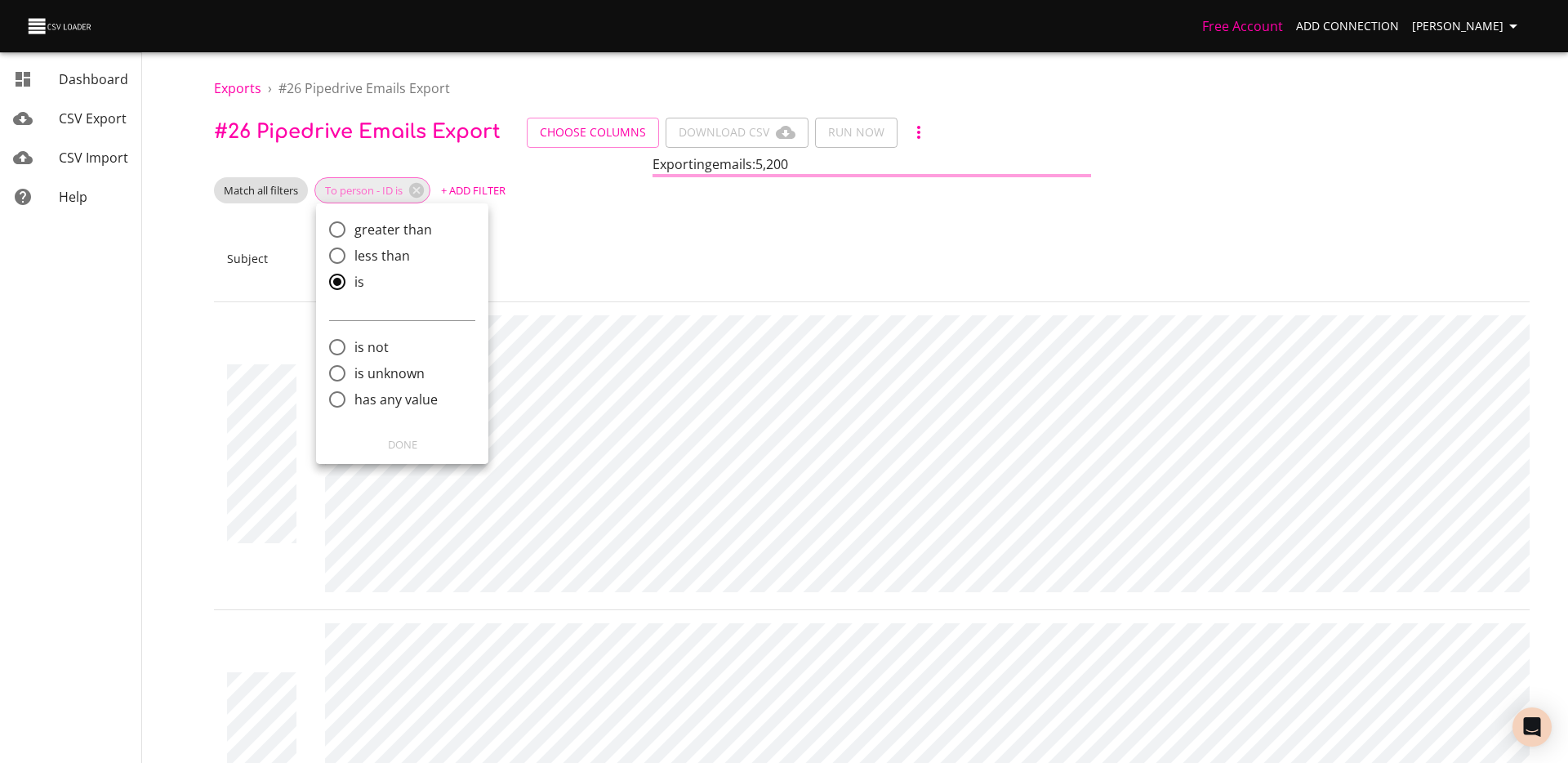
click at [379, 386] on label "has any value" at bounding box center [391, 399] width 142 height 26
click at [355, 386] on input "has any value" at bounding box center [337, 399] width 34 height 34
radio input "true"
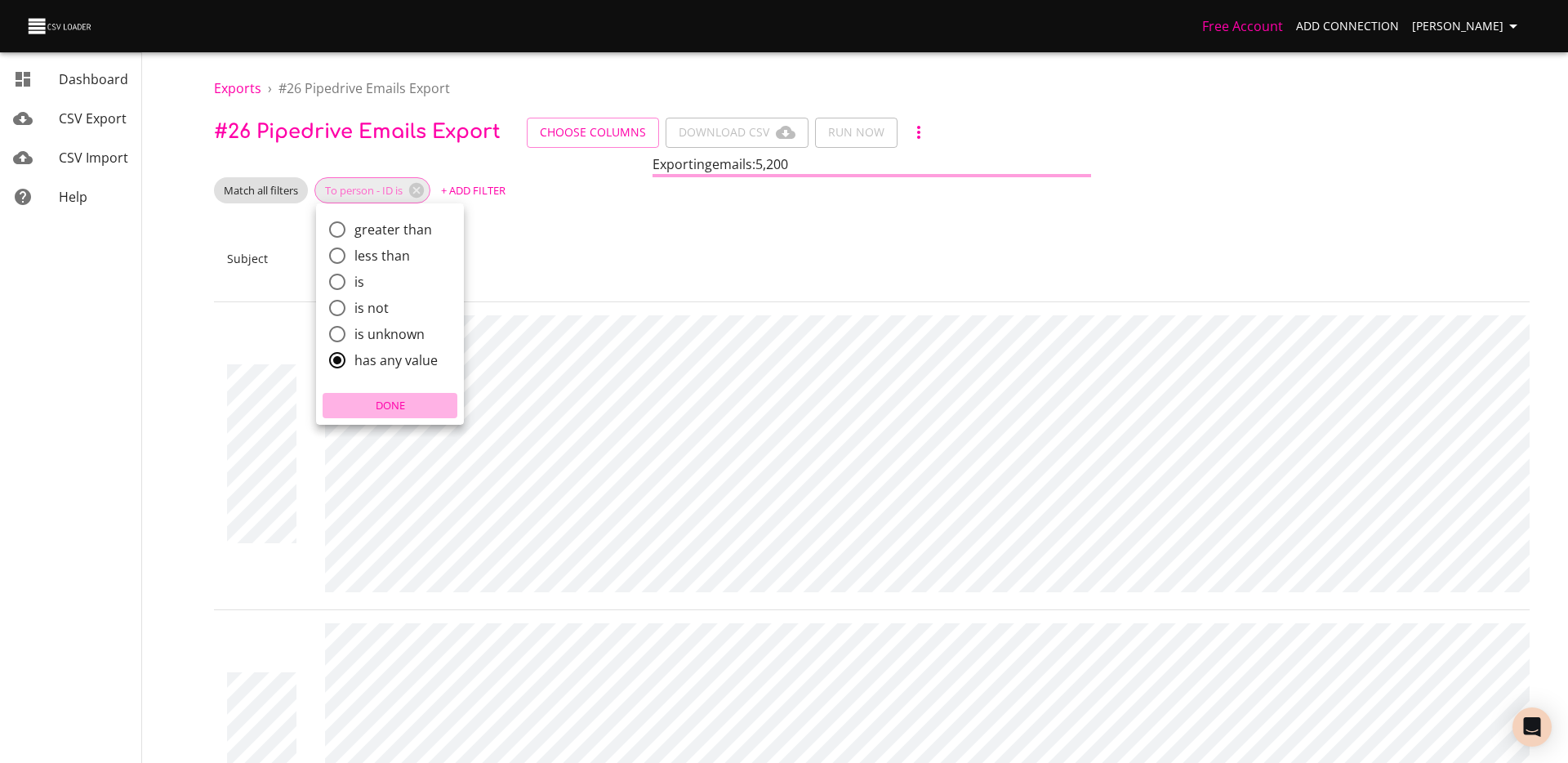
click at [387, 393] on button "Done" at bounding box center [390, 405] width 135 height 25
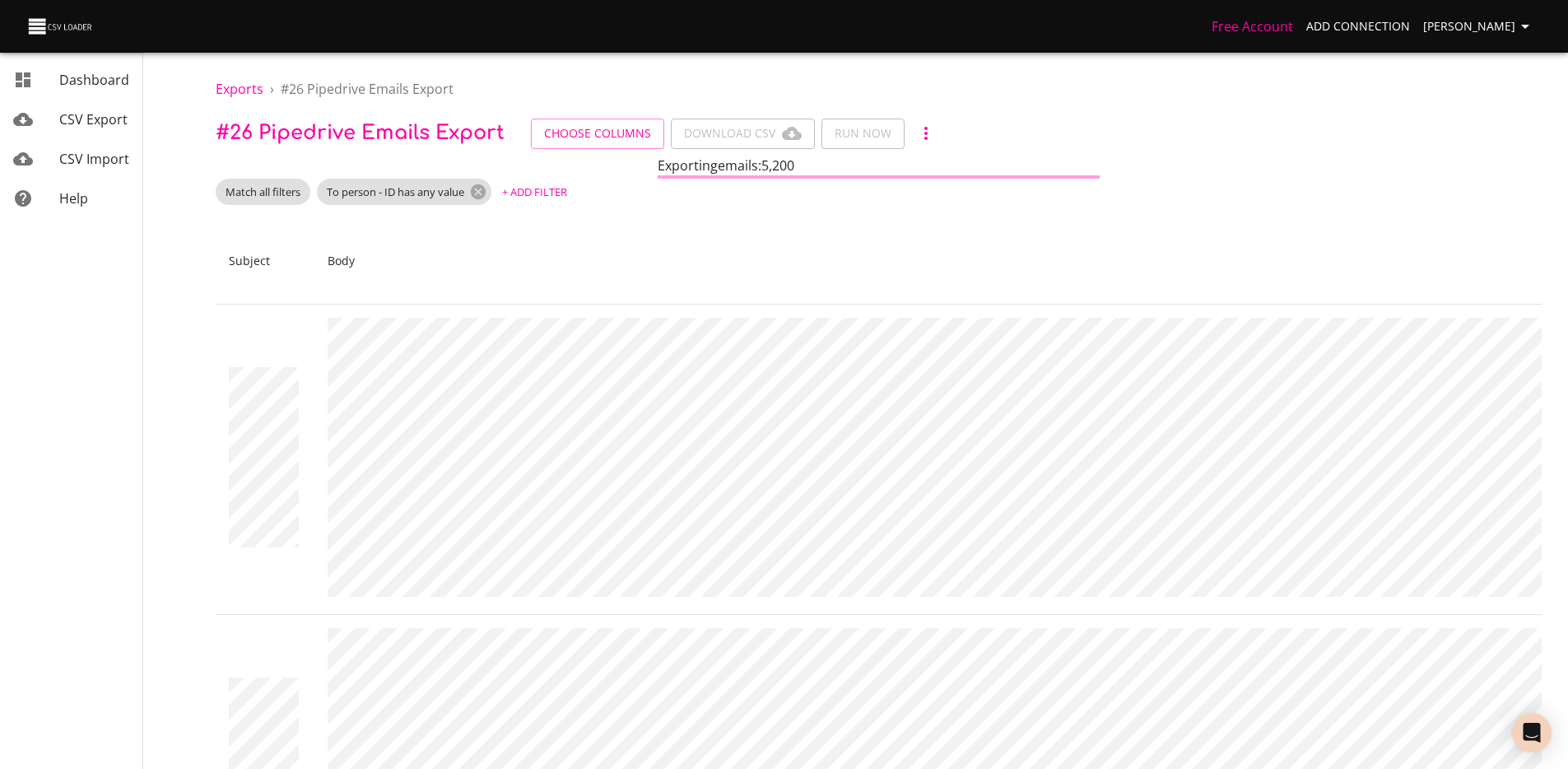
click at [540, 199] on span "+ Add Filter" at bounding box center [534, 192] width 65 height 19
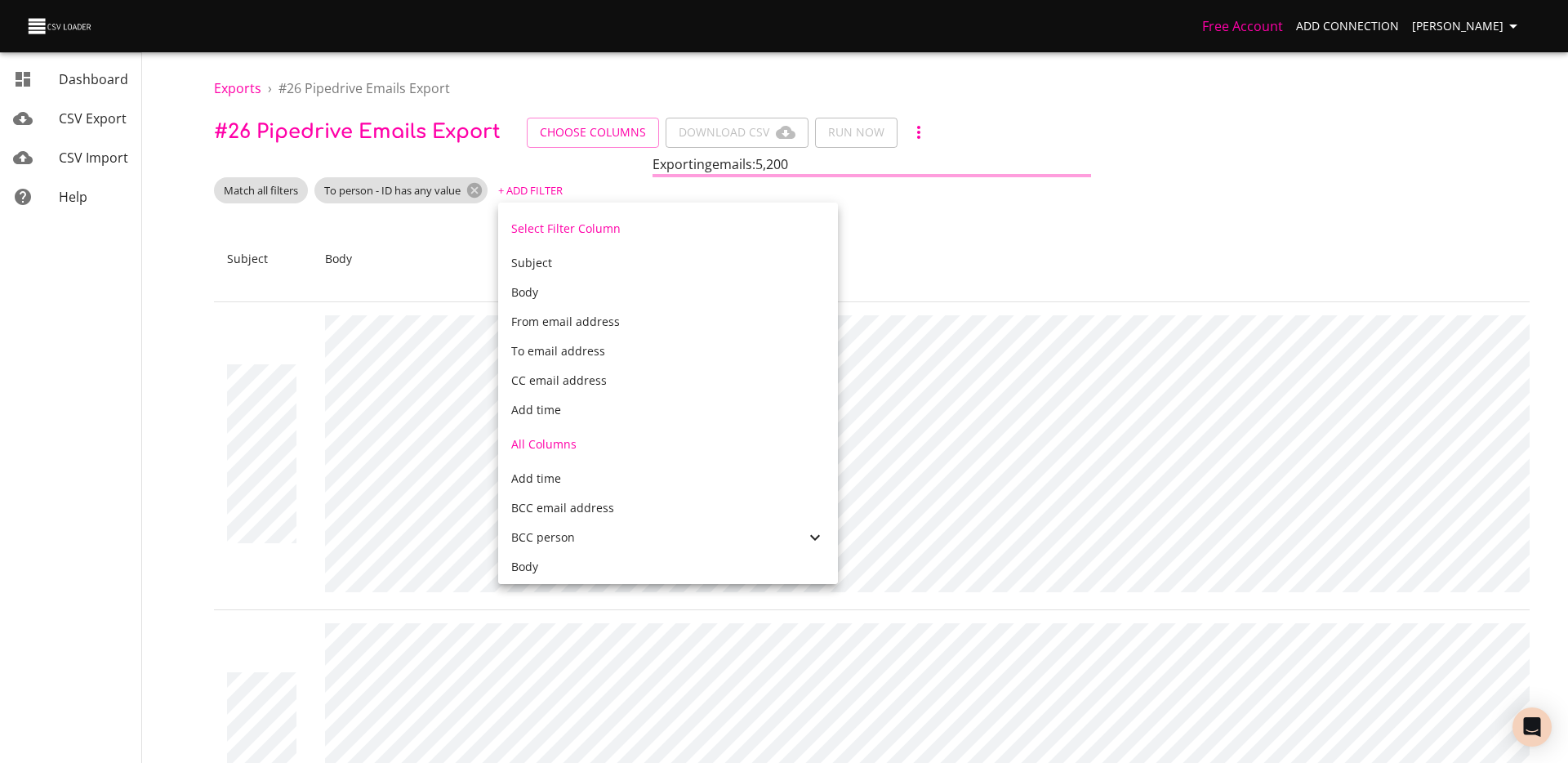
click at [394, 188] on div at bounding box center [784, 381] width 1568 height 763
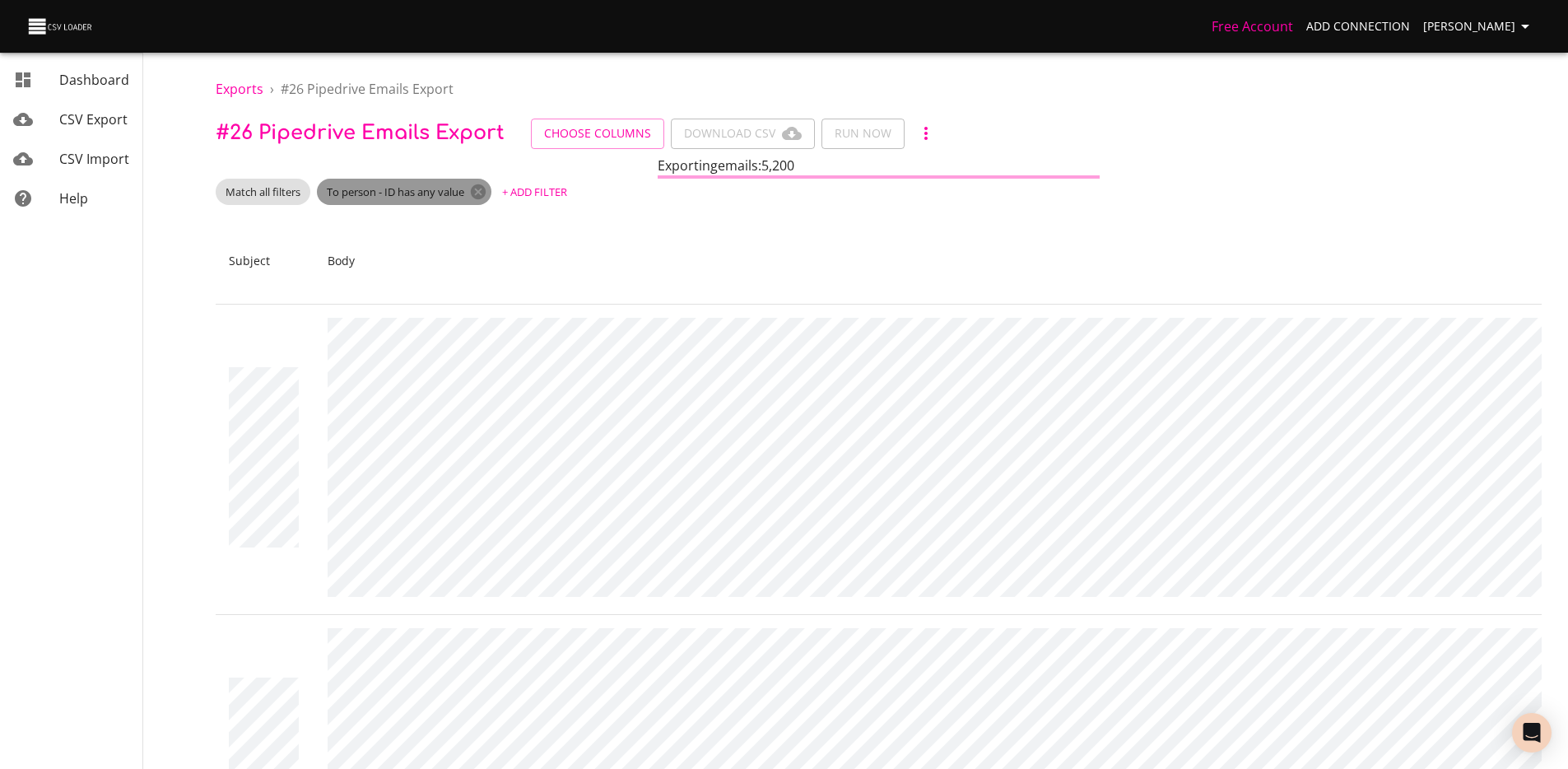
click at [381, 191] on span "To person - ID has any value" at bounding box center [396, 192] width 157 height 16
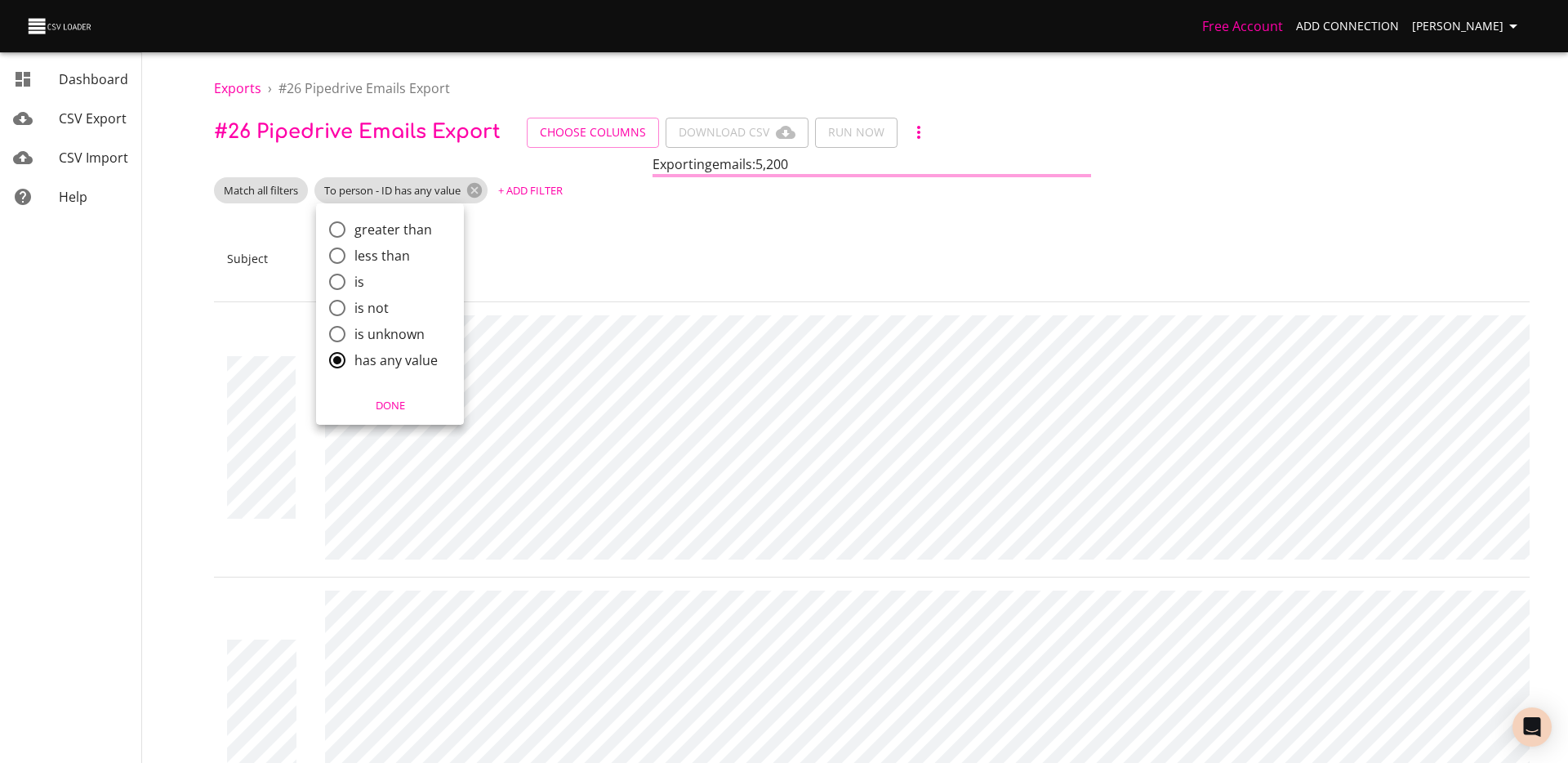
click at [482, 186] on div at bounding box center [784, 381] width 1568 height 763
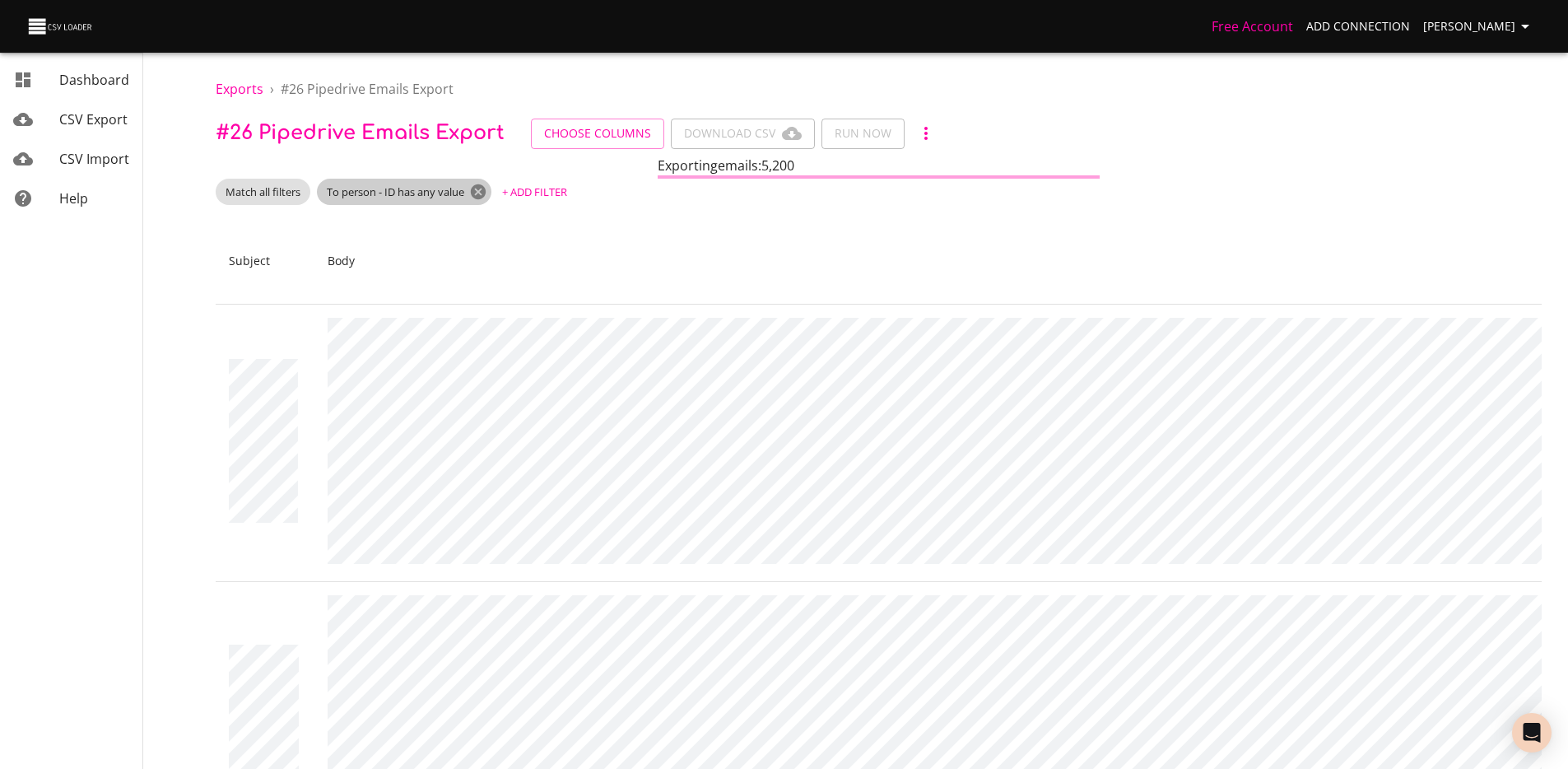
click at [480, 198] on icon at bounding box center [478, 192] width 15 height 15
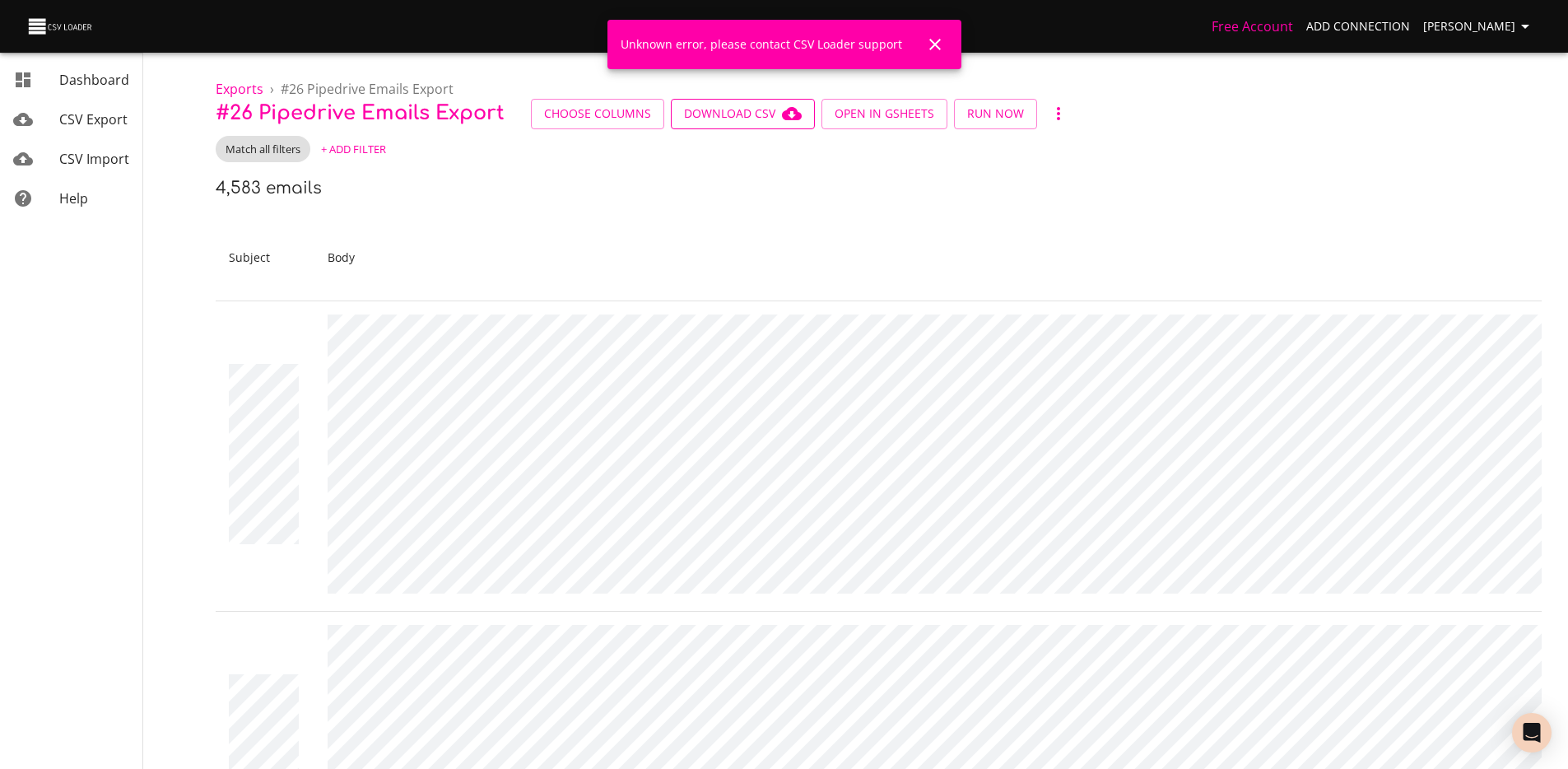
click at [771, 108] on span "Download CSV" at bounding box center [742, 114] width 118 height 21
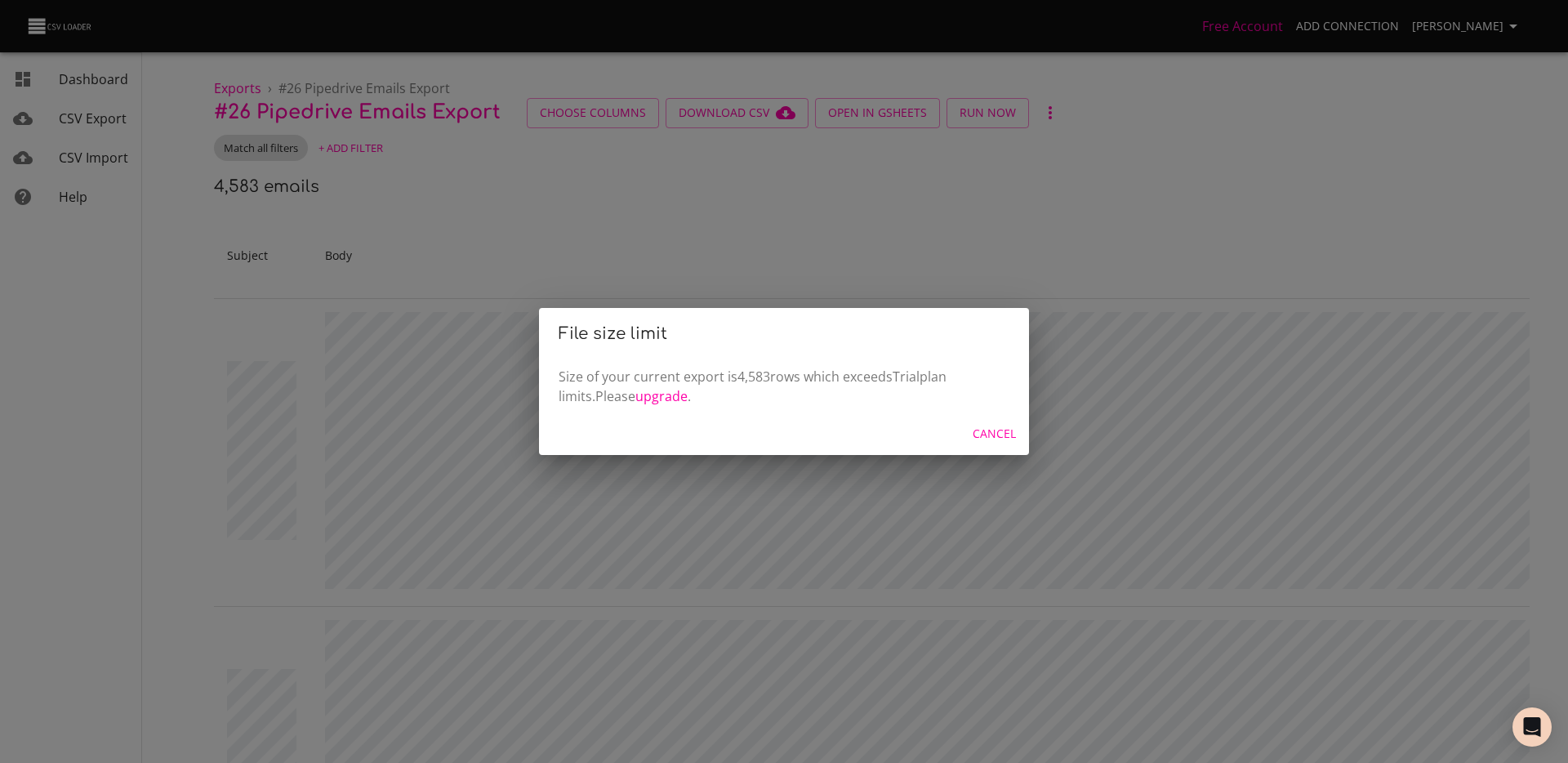
click at [898, 261] on div "File size limit Size of your current export is 4,583 rows which exceeds Trial p…" at bounding box center [784, 381] width 1568 height 763
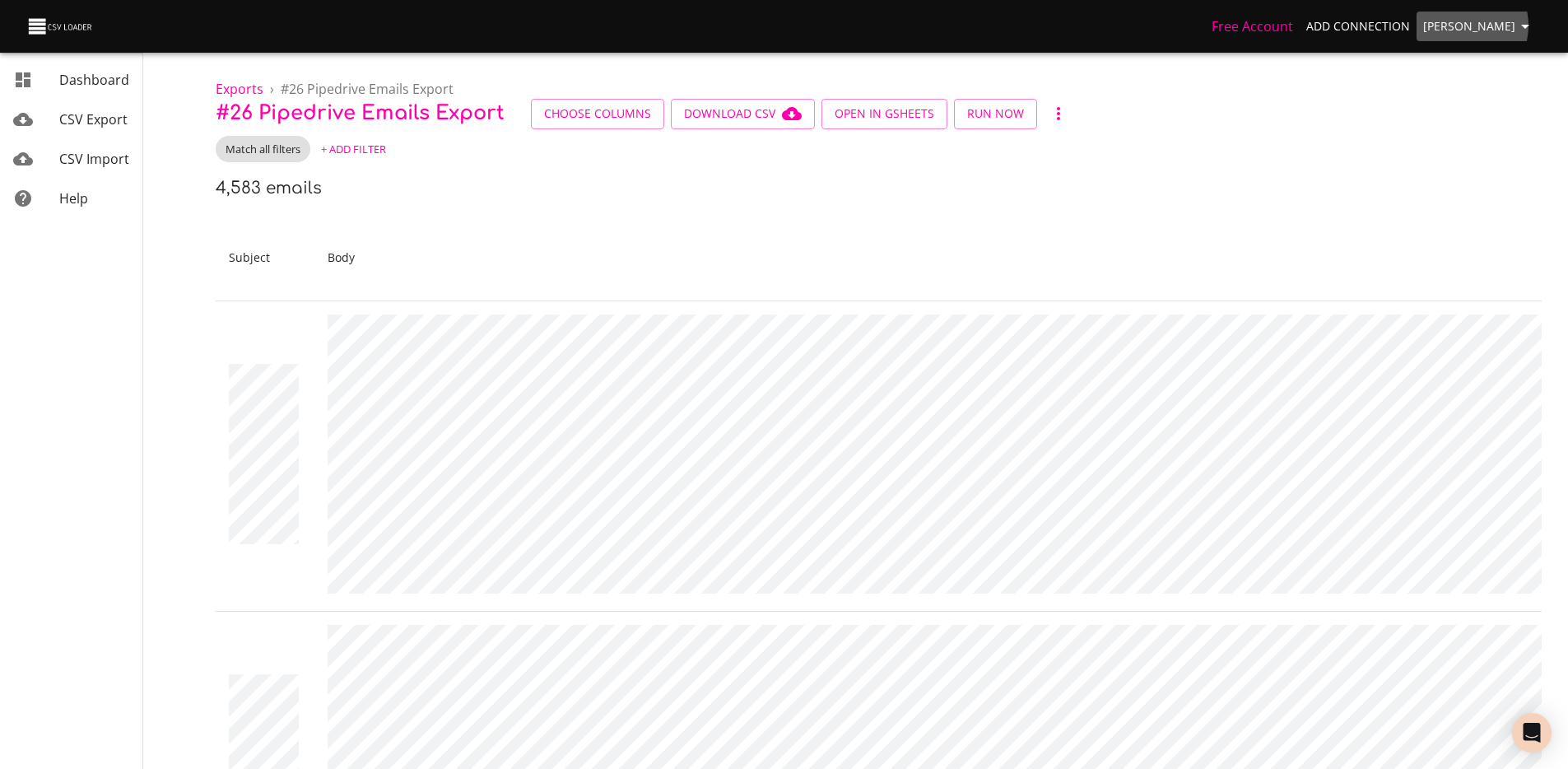
click at [1477, 26] on span "[PERSON_NAME]" at bounding box center [1479, 26] width 112 height 21
click at [1485, 203] on li "Sign out" at bounding box center [1491, 212] width 106 height 29
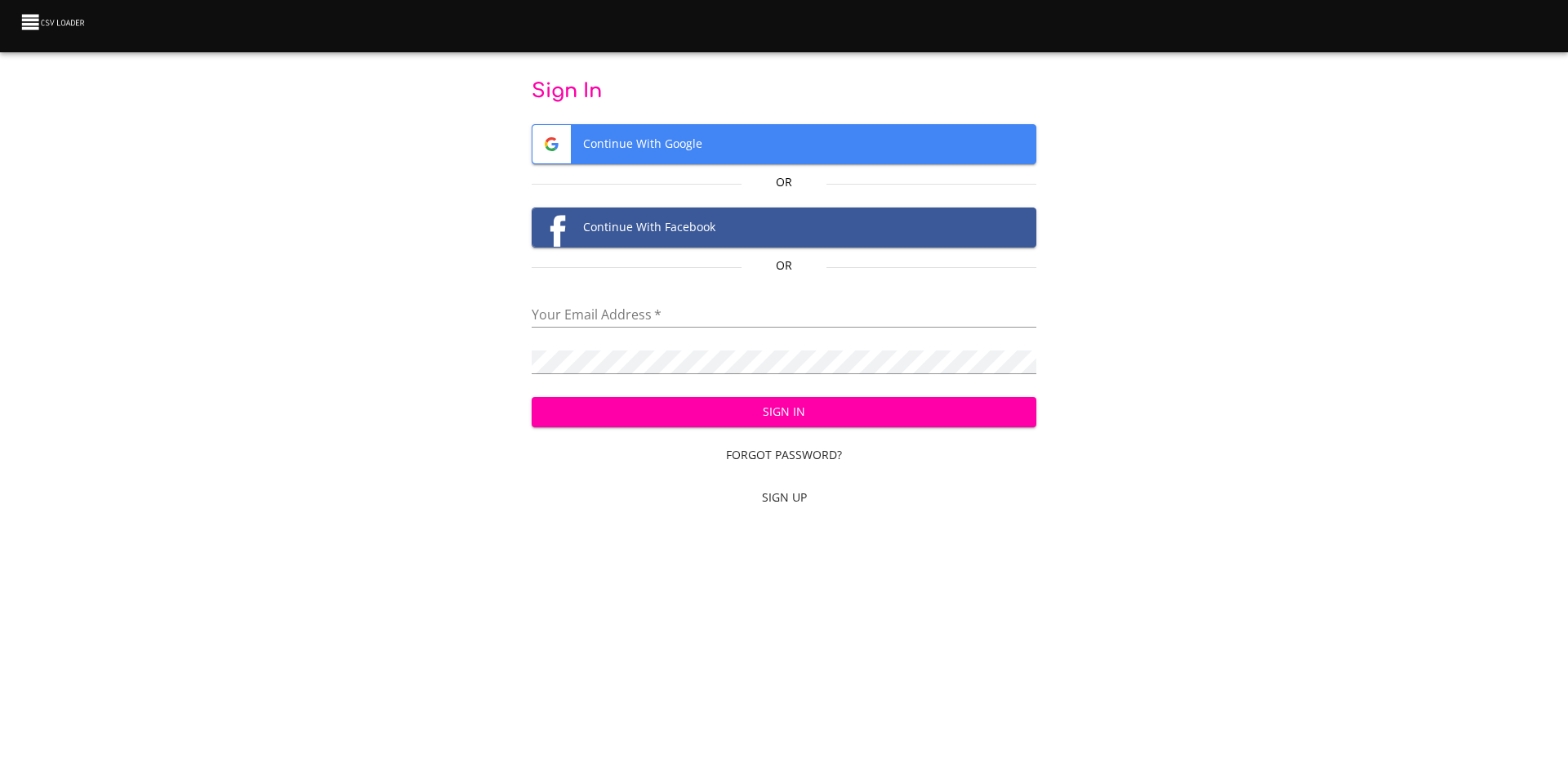
type input "[EMAIL_ADDRESS][DOMAIN_NAME]"
